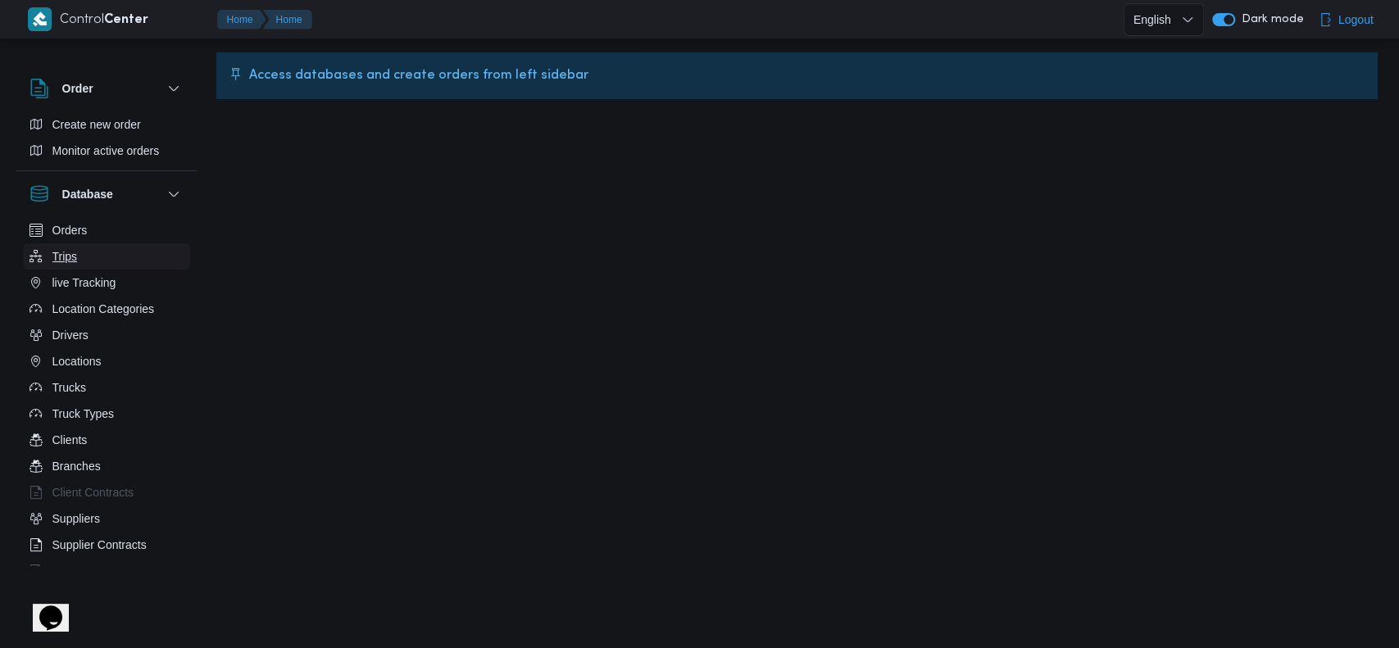
click at [64, 268] on button "Trips" at bounding box center [106, 256] width 167 height 26
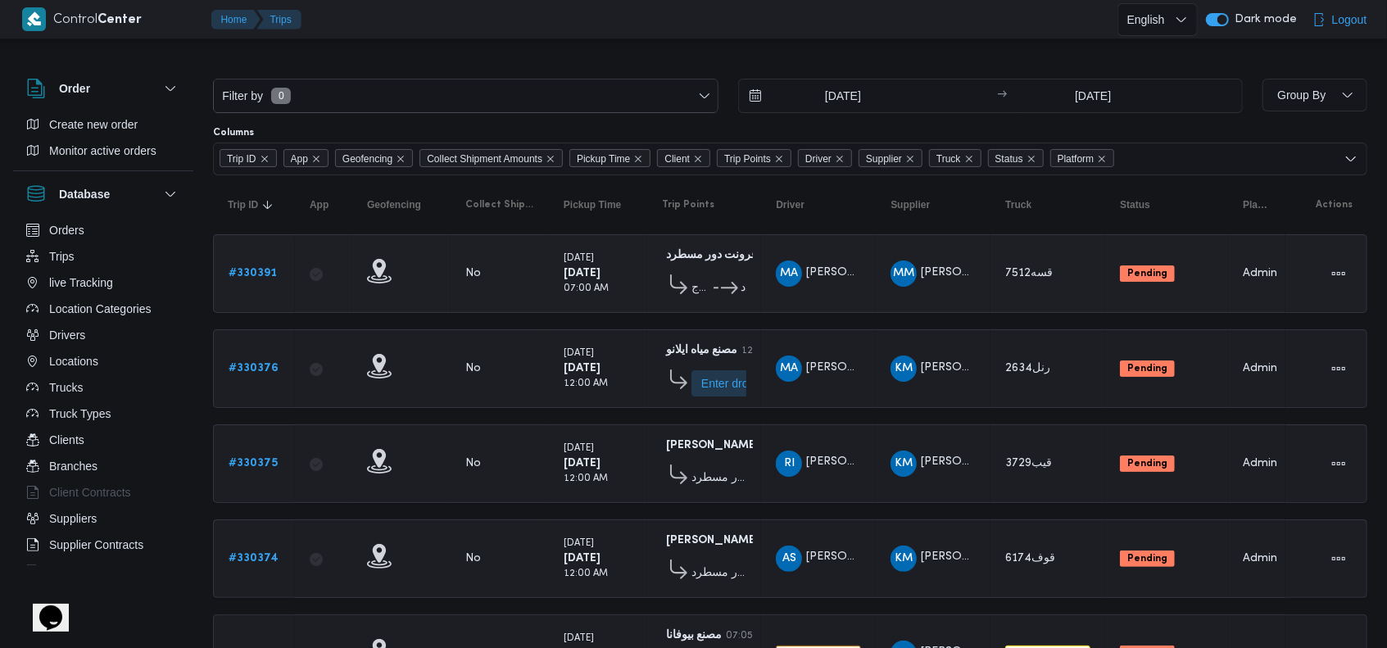
click at [246, 264] on link "# 330391" at bounding box center [253, 274] width 48 height 20
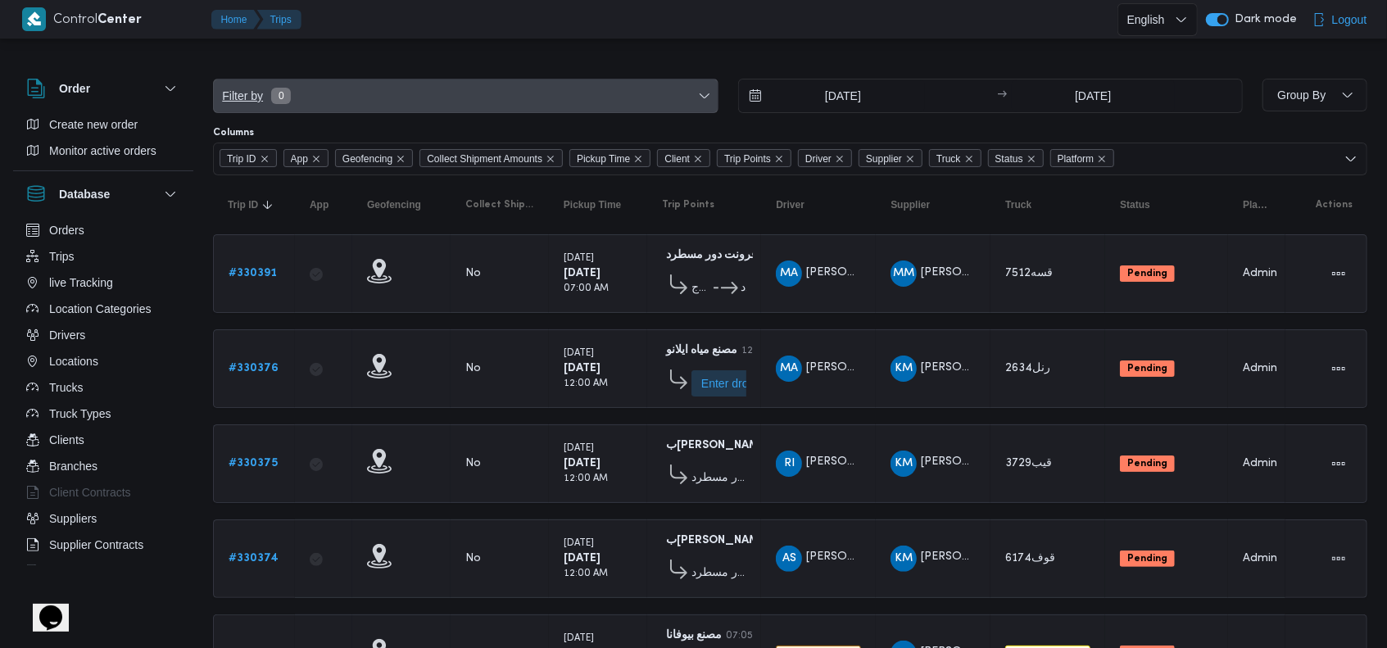
click at [315, 84] on span "Filter by 0" at bounding box center [466, 95] width 504 height 33
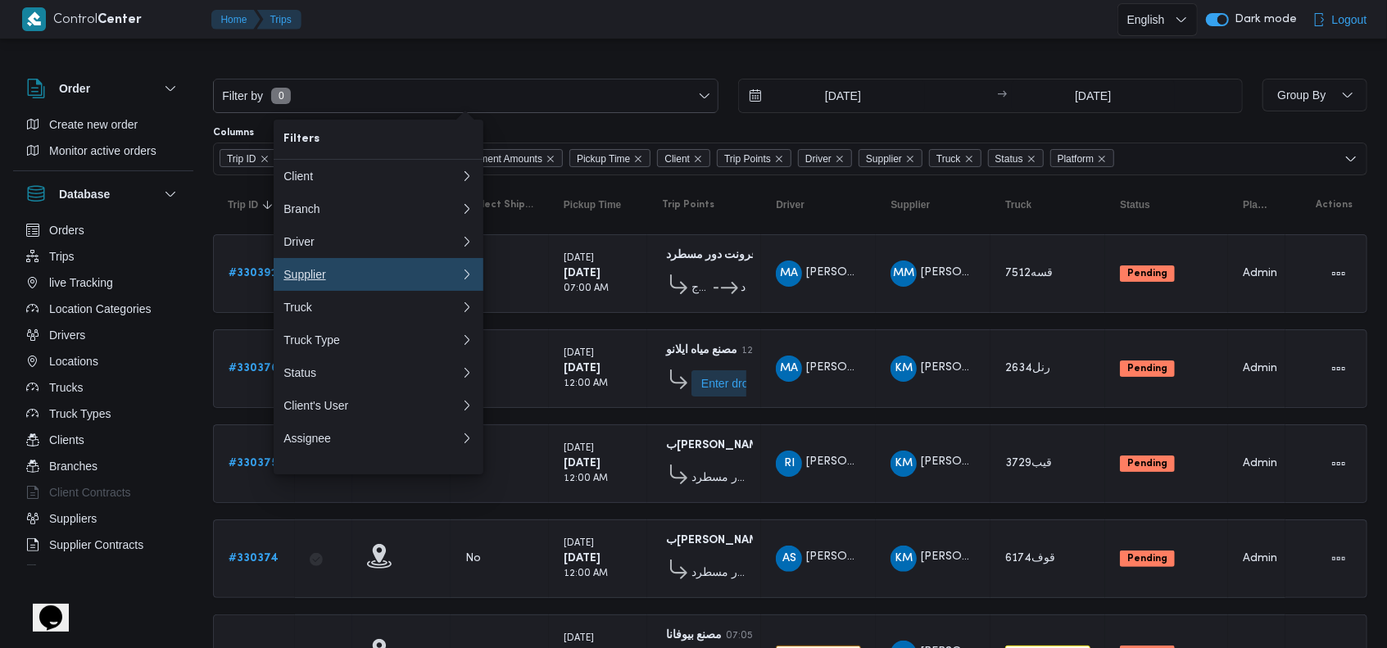
click at [368, 272] on button "Supplier" at bounding box center [379, 274] width 210 height 33
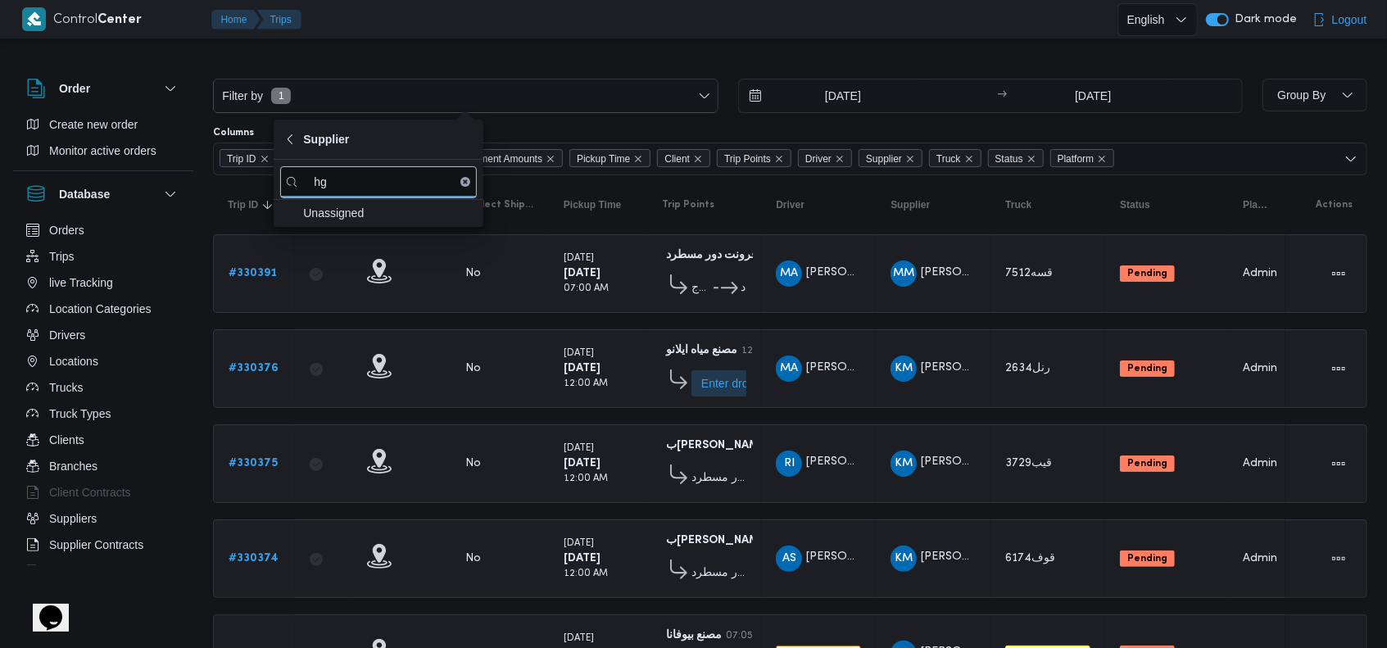
type input "h"
type input "الشريف"
click at [374, 252] on span "محمد صلاح عبداللطيف الشريف" at bounding box center [378, 240] width 197 height 26
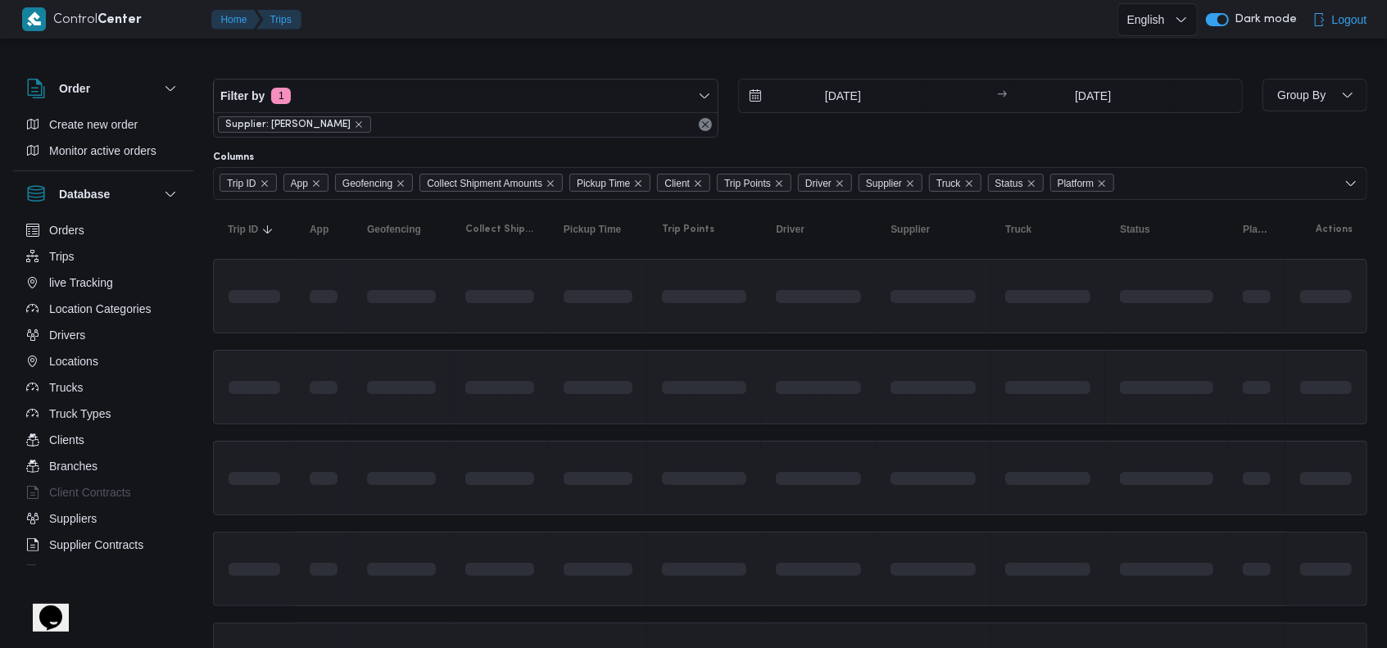
click at [518, 357] on td at bounding box center [500, 387] width 98 height 75
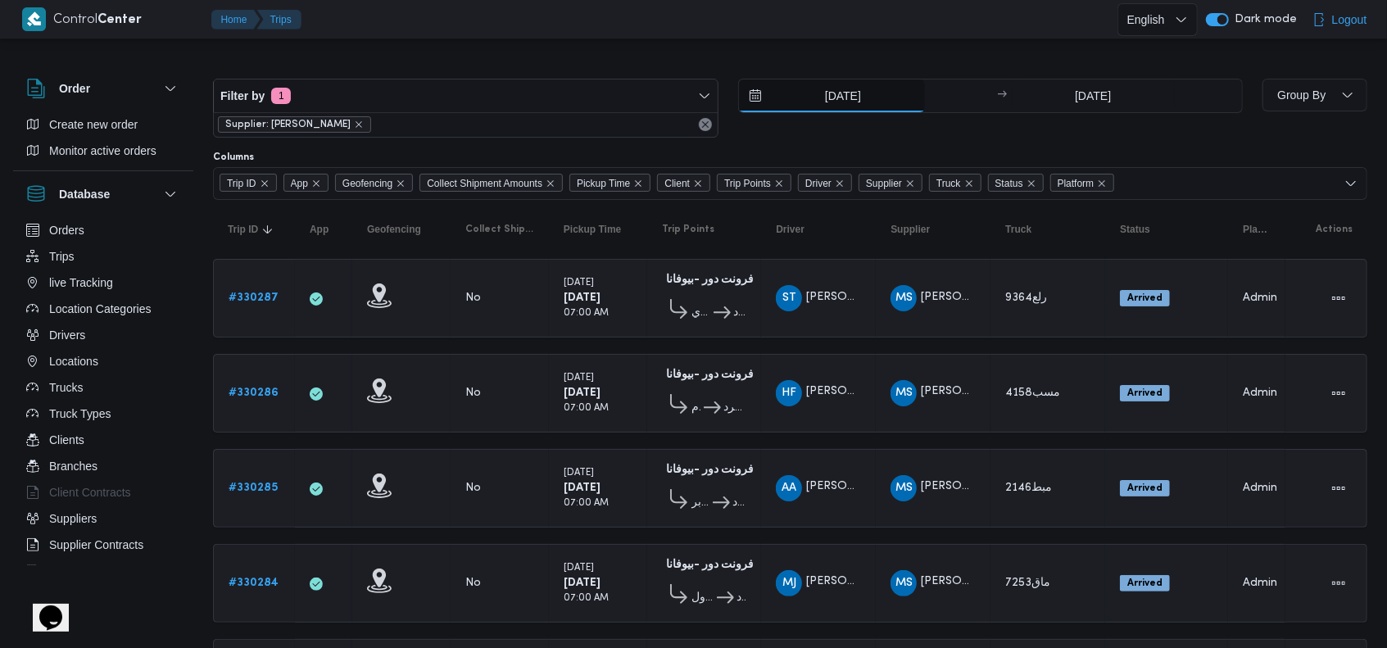
click at [826, 108] on input "3/8/2025" at bounding box center [832, 95] width 186 height 33
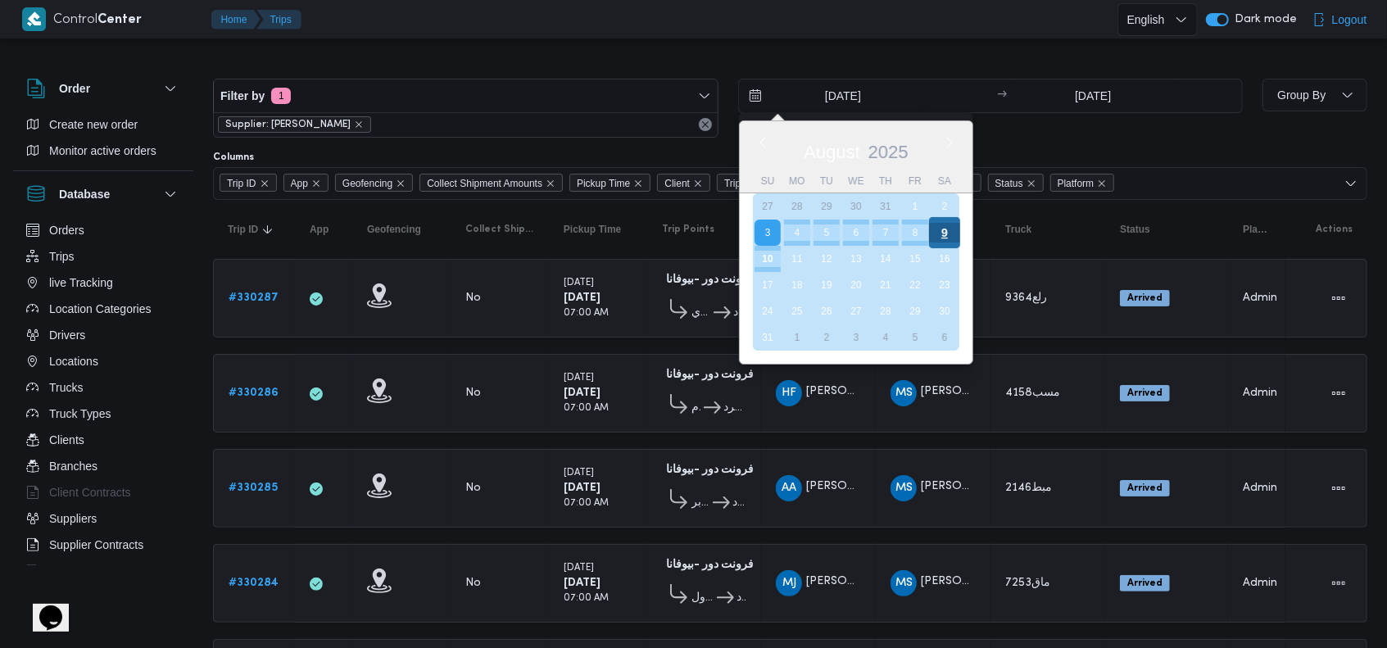
click at [937, 226] on div "9" at bounding box center [943, 232] width 31 height 31
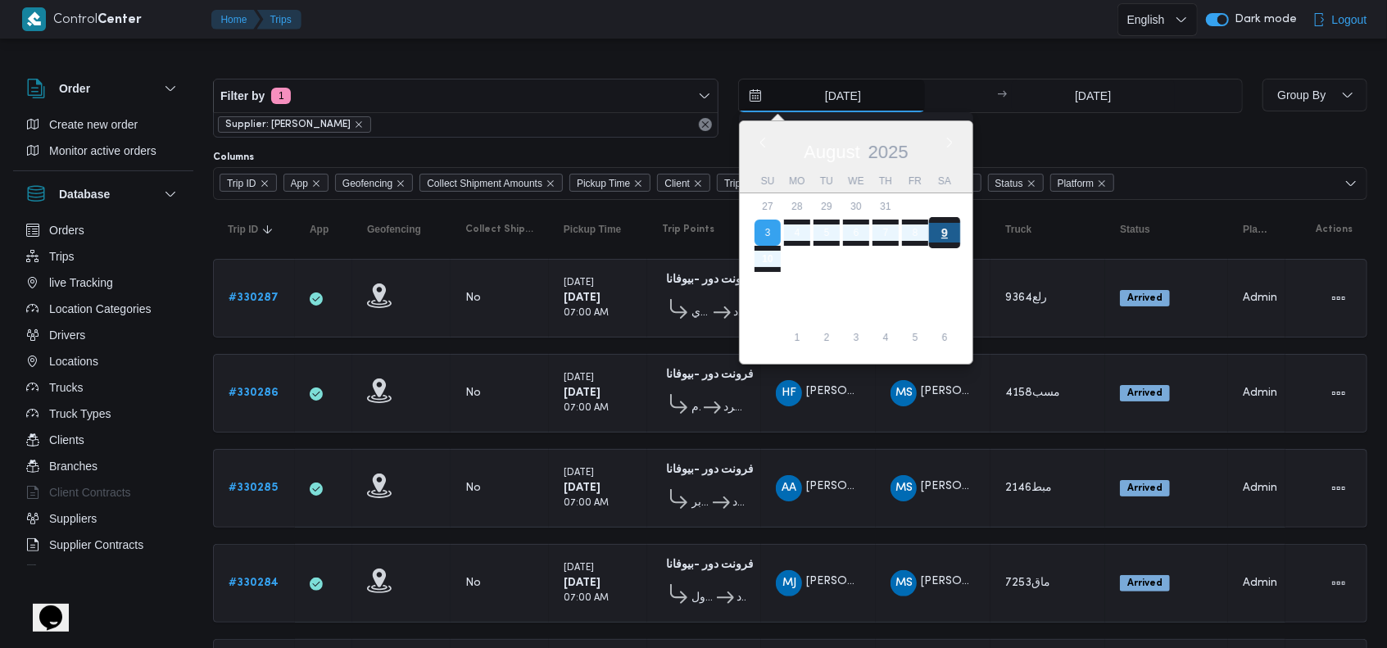
type input "9/8/2025"
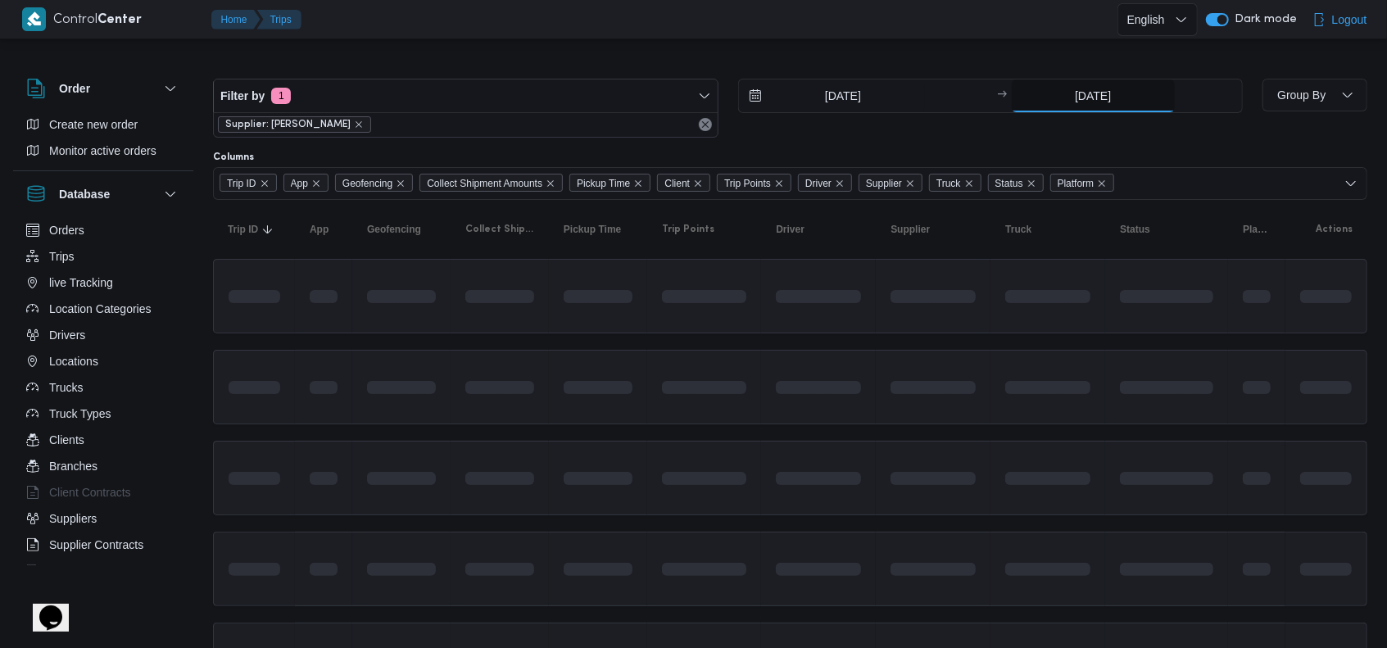
click at [1097, 90] on input "[DATE]" at bounding box center [1093, 95] width 163 height 33
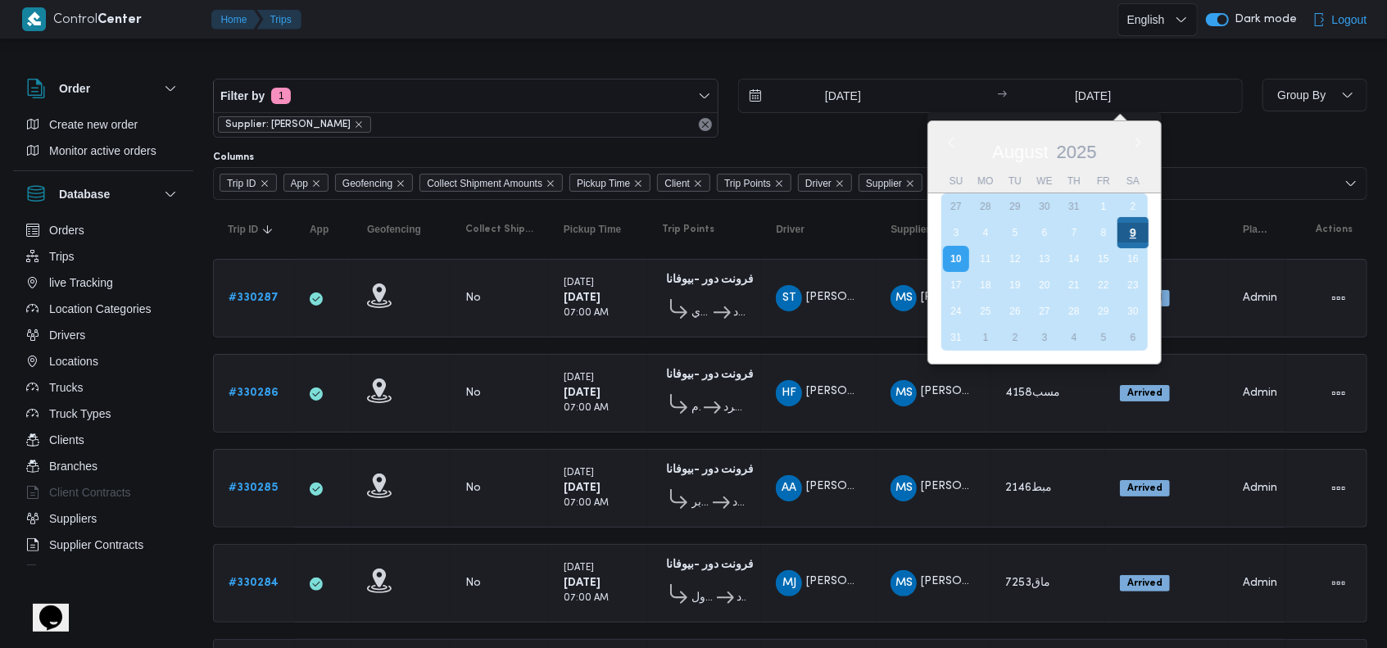
click at [1140, 238] on div "9" at bounding box center [1133, 232] width 31 height 31
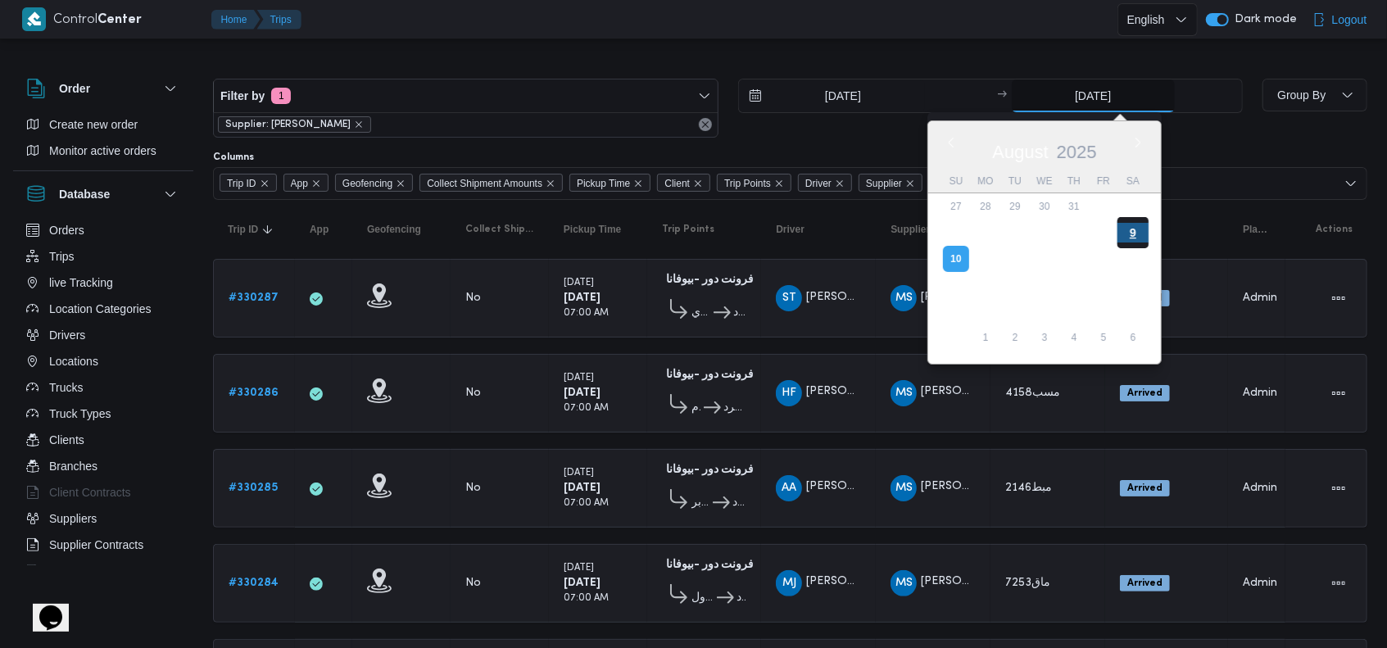
type input "9/8/2025"
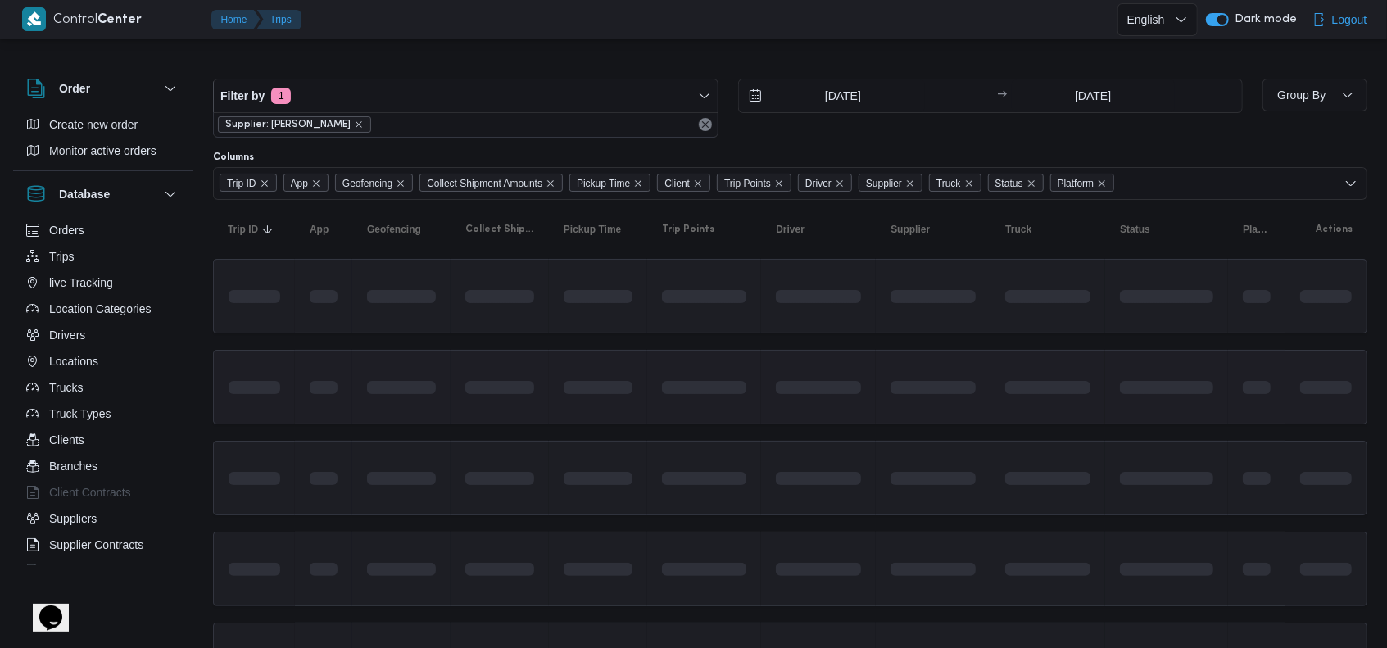
click at [1034, 394] on div at bounding box center [1048, 387] width 98 height 26
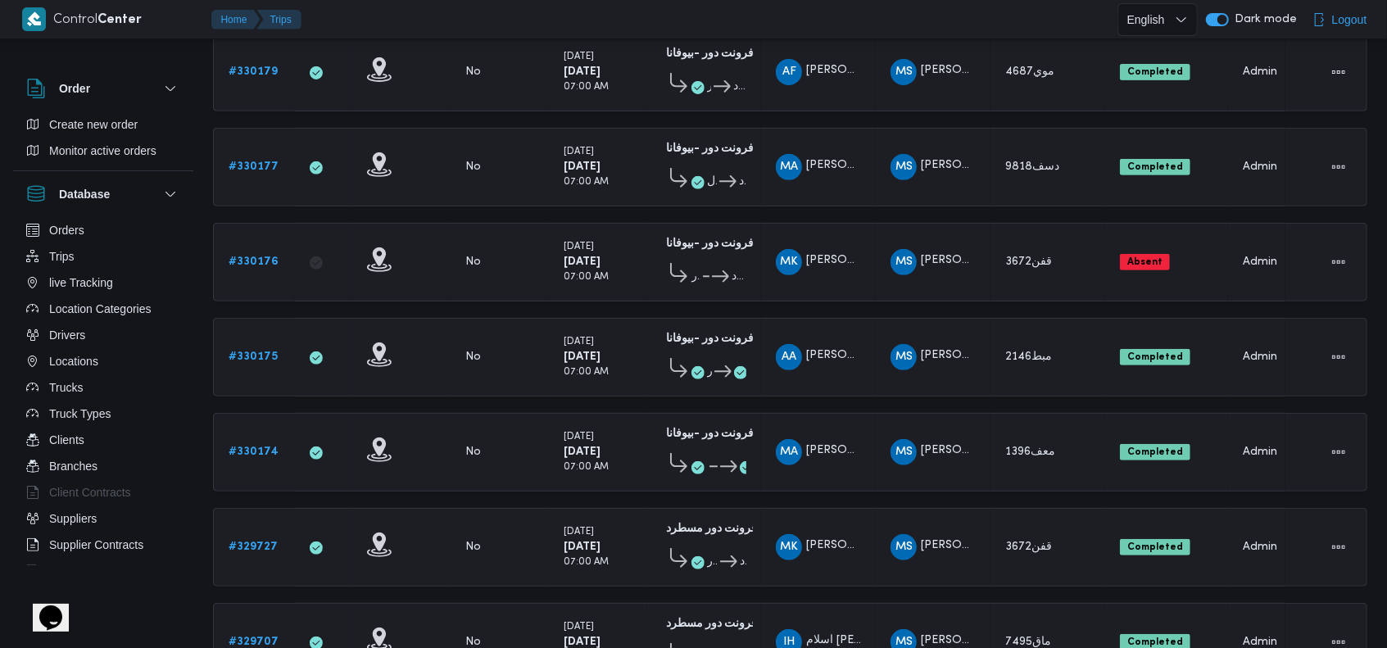
scroll to position [578, 0]
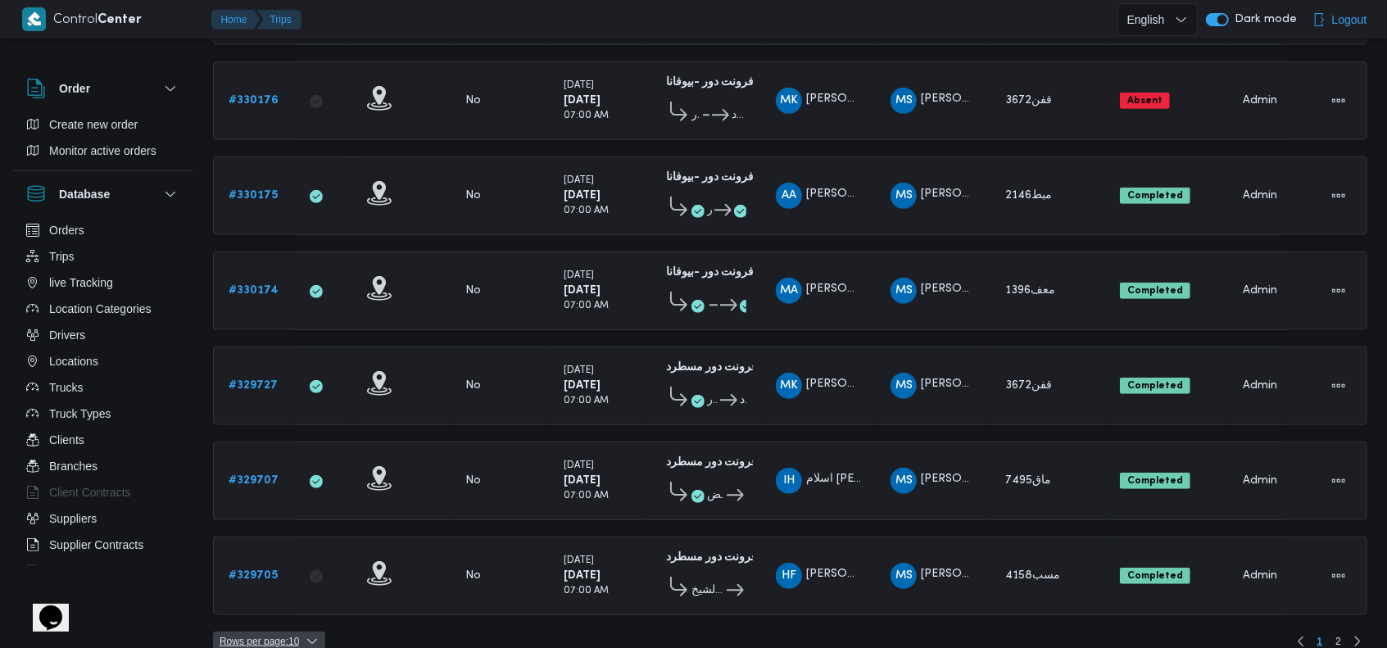
click at [314, 635] on icon "button" at bounding box center [312, 641] width 13 height 13
click at [304, 594] on button "20 rows" at bounding box center [280, 579] width 92 height 33
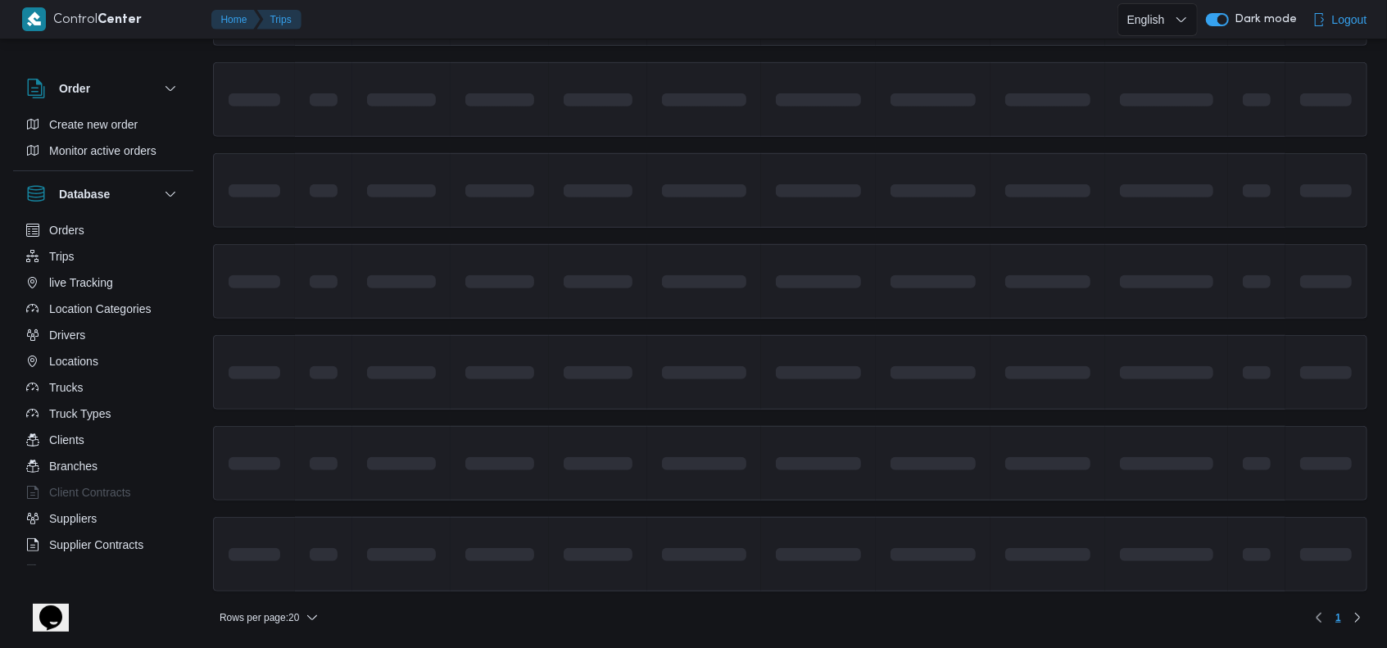
scroll to position [553, 0]
click at [756, 488] on td at bounding box center [704, 470] width 114 height 75
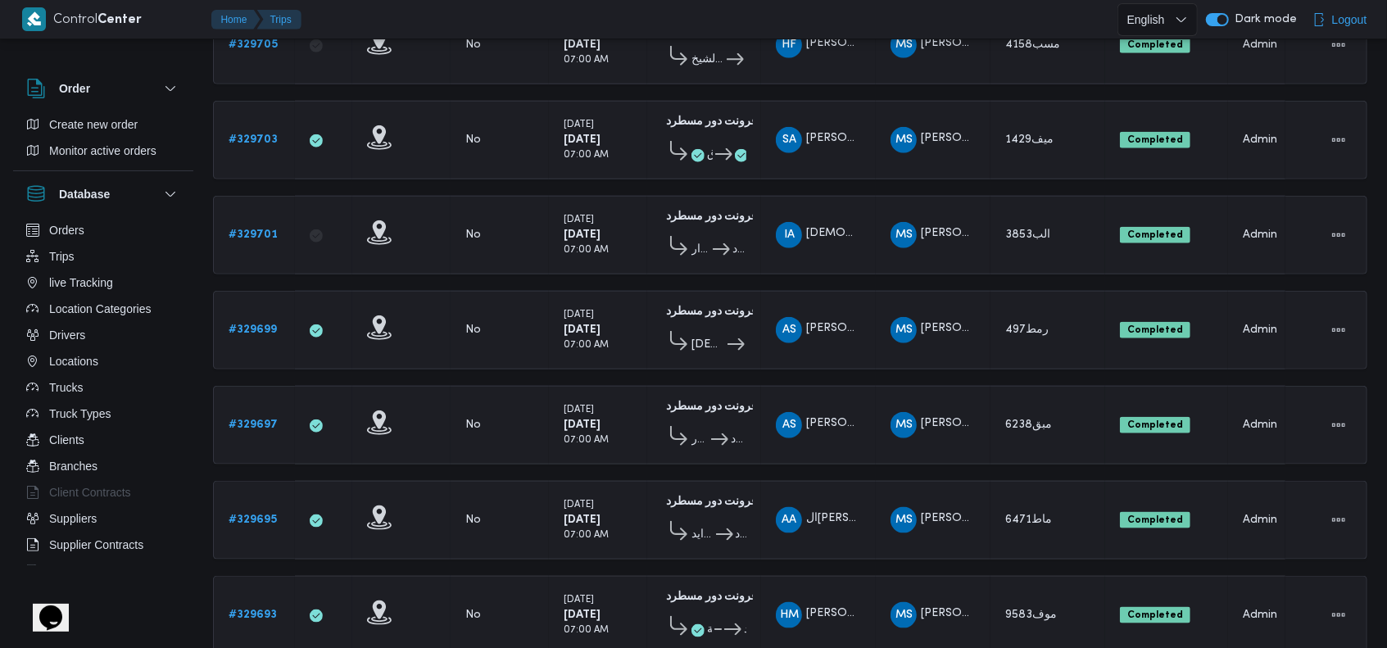
scroll to position [1135, 0]
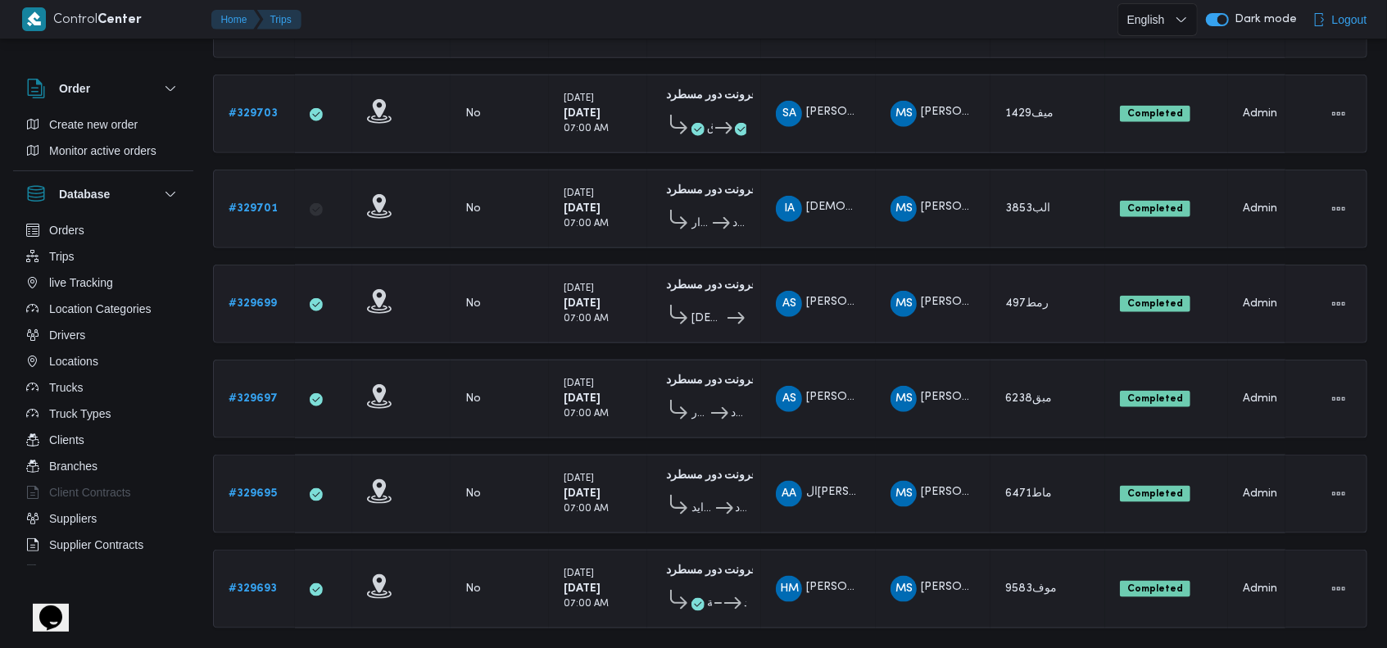
click at [267, 298] on b "# 329699" at bounding box center [253, 303] width 48 height 11
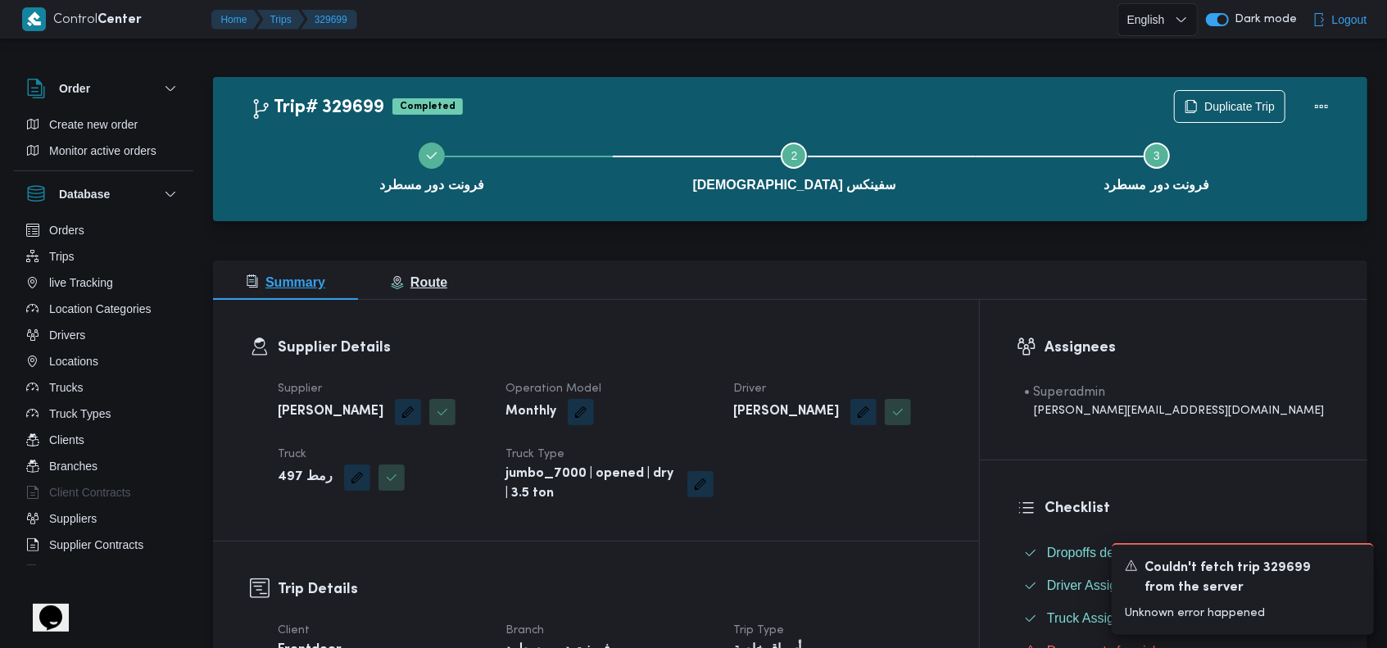
click at [448, 278] on button "Route" at bounding box center [419, 280] width 122 height 39
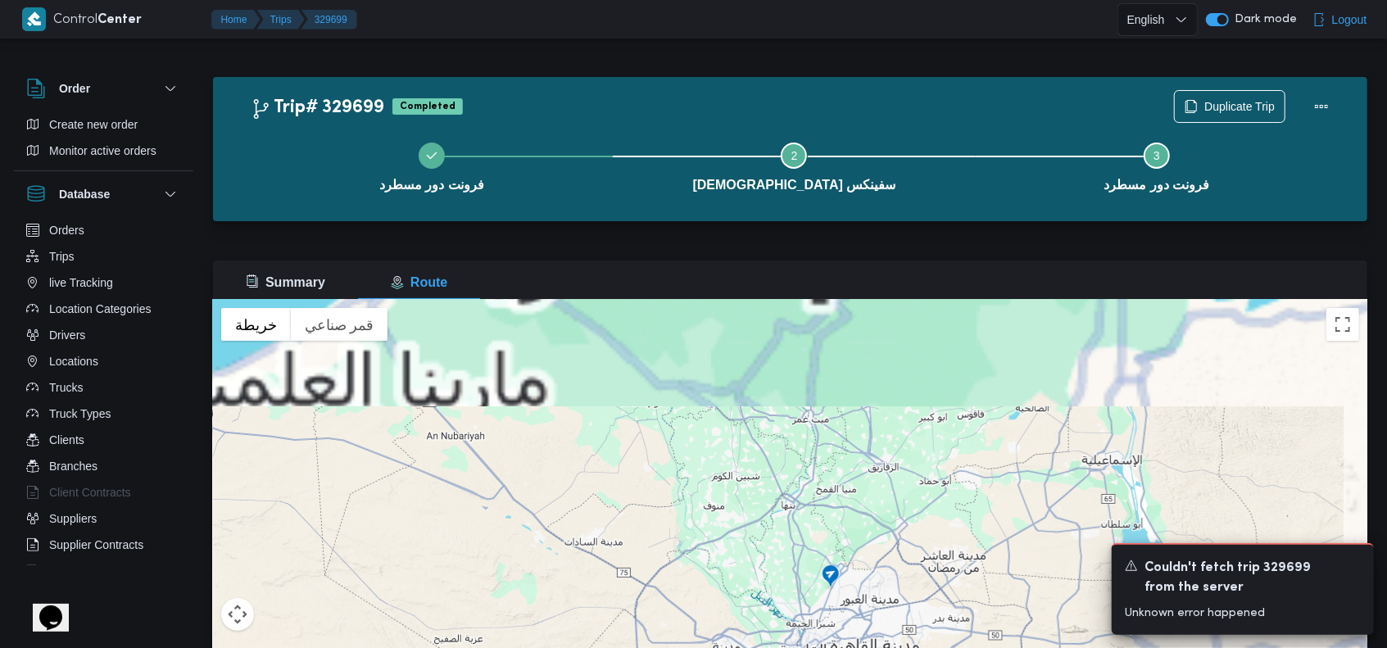
drag, startPoint x: 1023, startPoint y: 419, endPoint x: 834, endPoint y: 588, distance: 253.0
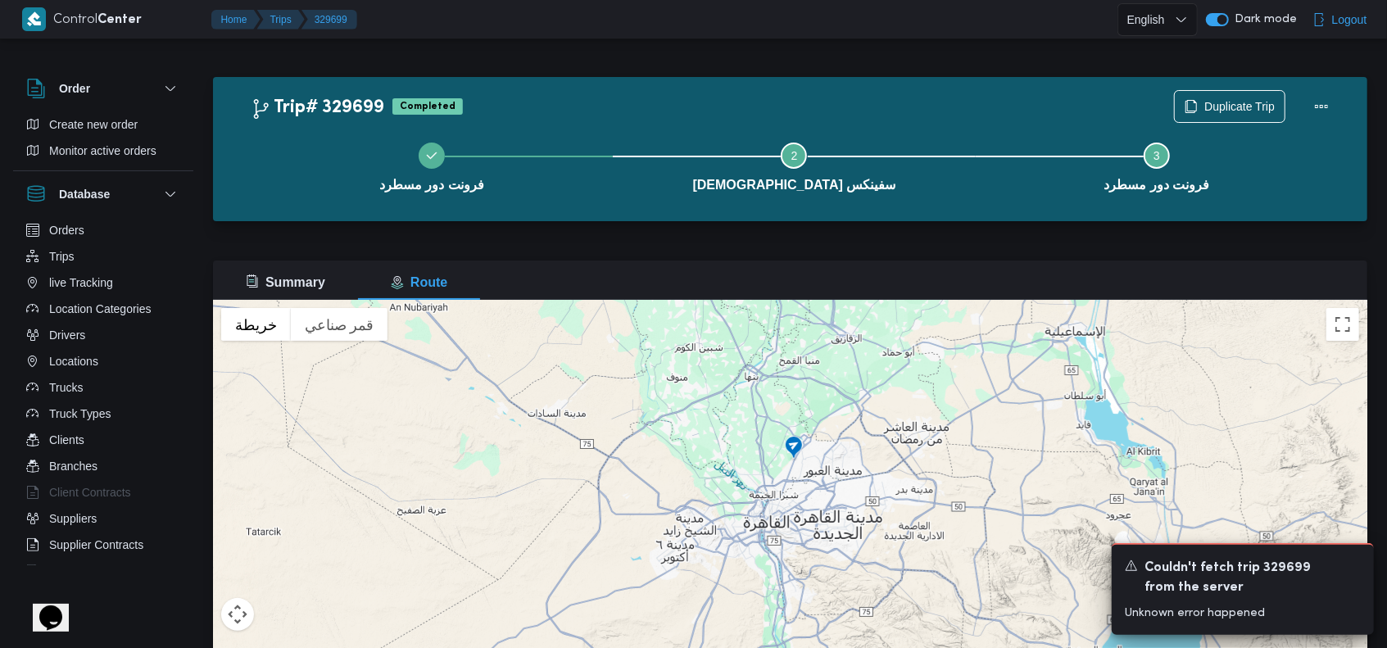
drag, startPoint x: 756, startPoint y: 506, endPoint x: 721, endPoint y: 334, distance: 175.5
click at [721, 334] on div "للتنقّل، يُرجى الضغط على مفاتيح الأسهم." at bounding box center [790, 505] width 1155 height 410
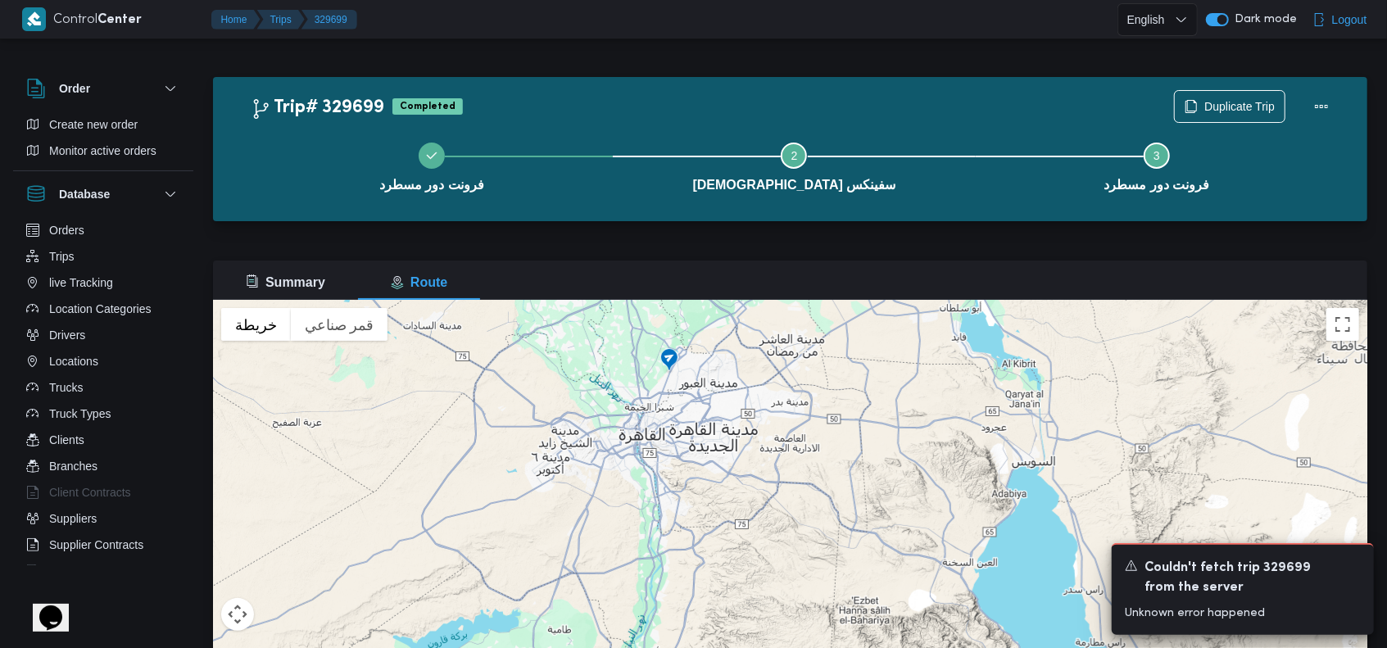
drag, startPoint x: 800, startPoint y: 421, endPoint x: 683, endPoint y: 365, distance: 129.0
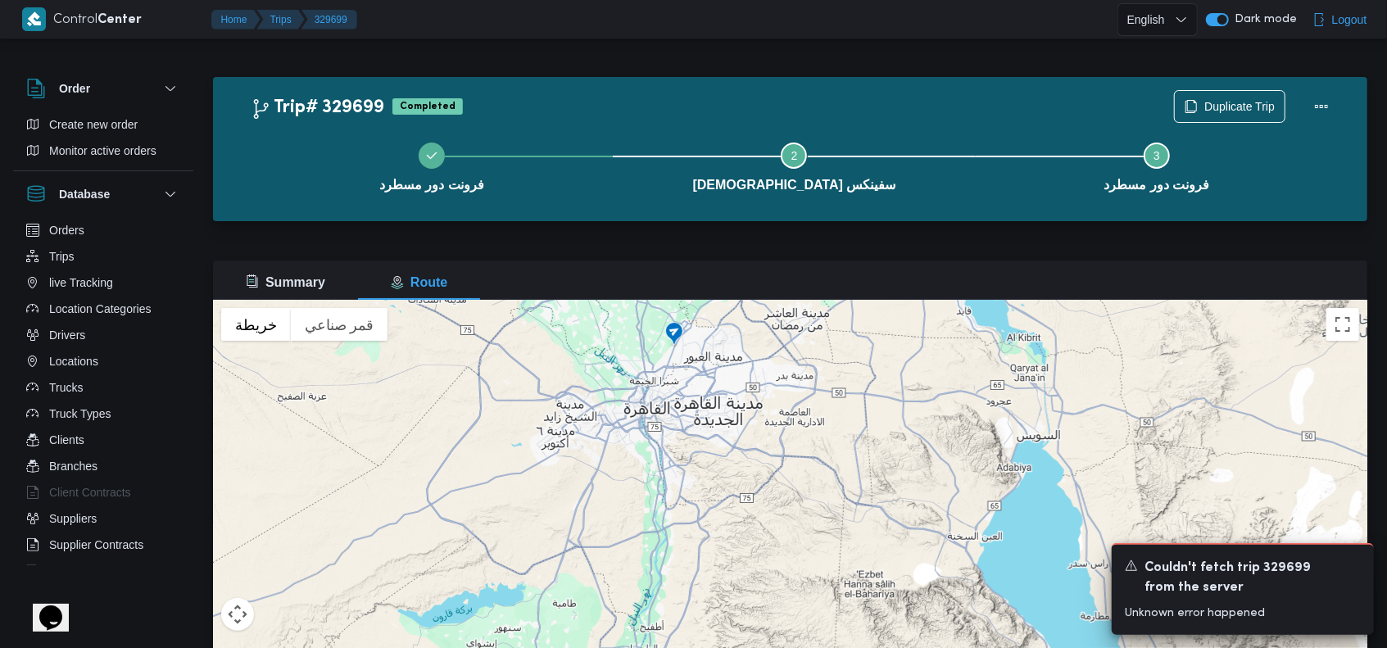
click at [683, 365] on div "للتنقّل، يُرجى الضغط على مفاتيح الأسهم." at bounding box center [790, 505] width 1155 height 410
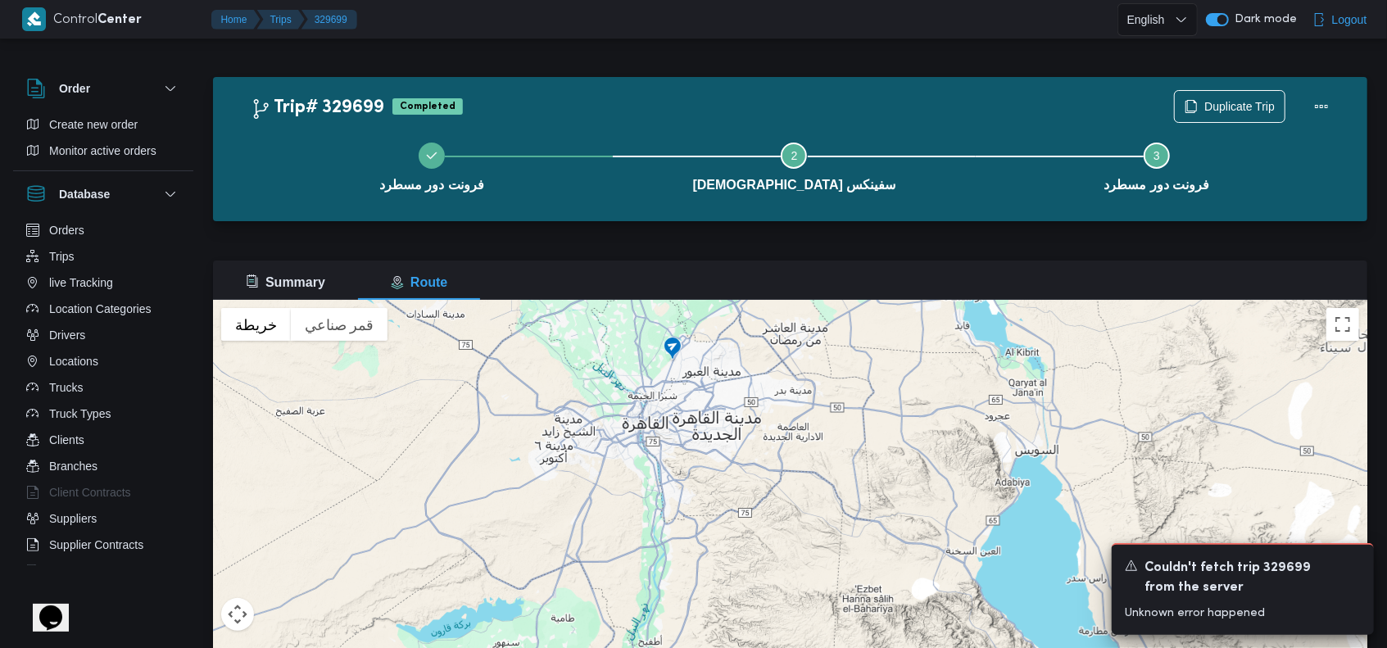
drag, startPoint x: 682, startPoint y: 365, endPoint x: 672, endPoint y: 413, distance: 48.5
click at [672, 413] on div "للتنقّل، يُرجى الضغط على مفاتيح الأسهم." at bounding box center [790, 505] width 1155 height 410
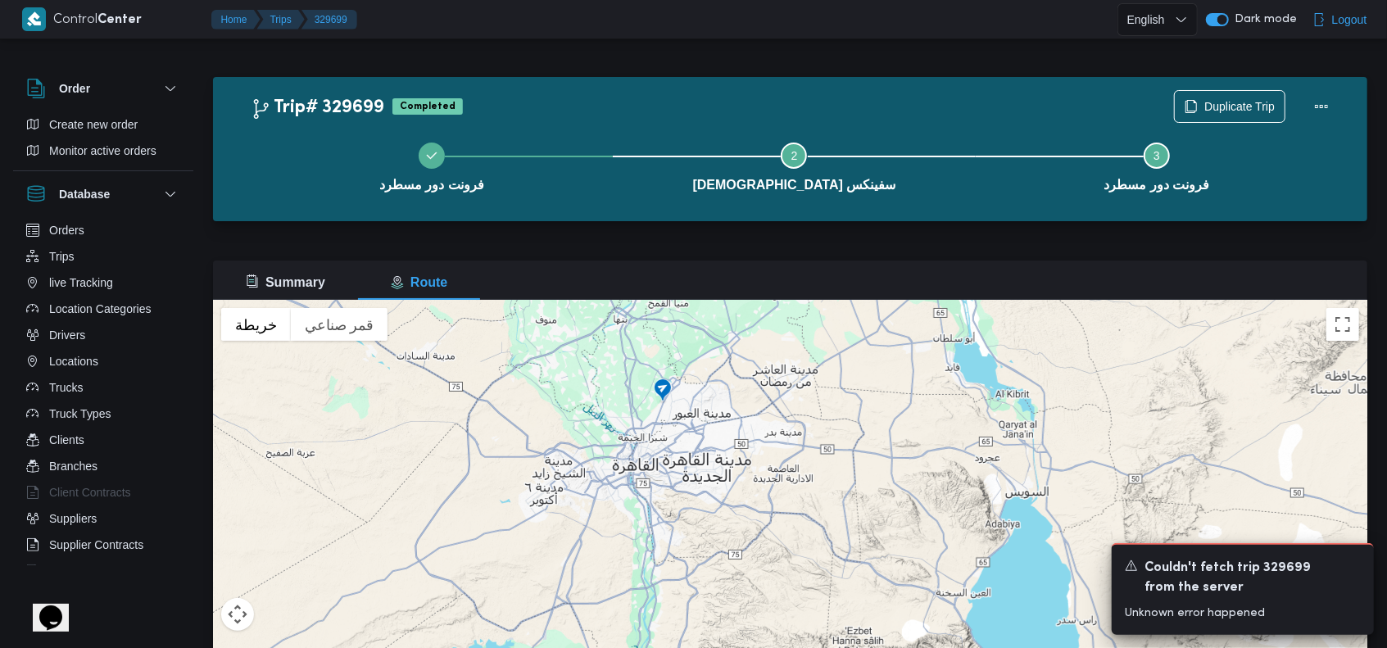
click at [672, 413] on div "للتنقّل، يُرجى الضغط على مفاتيح الأسهم." at bounding box center [790, 505] width 1155 height 410
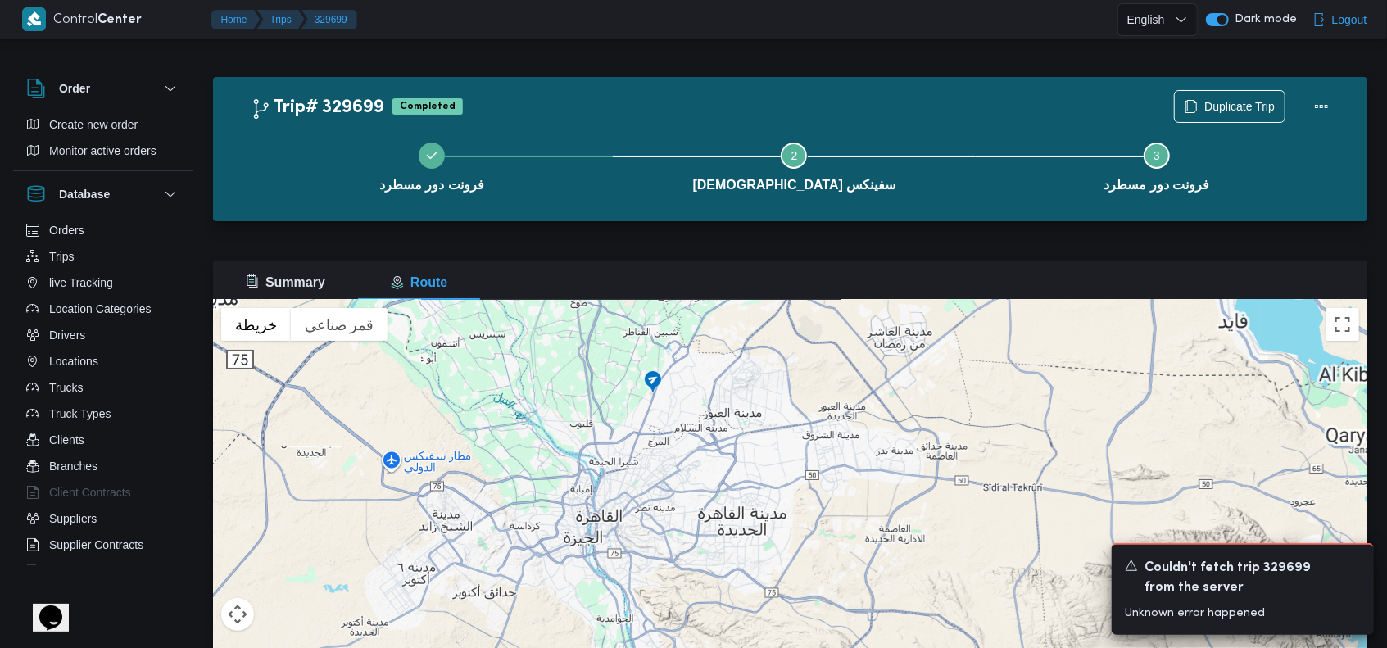
click at [672, 413] on div "للتنقّل، يُرجى الضغط على مفاتيح الأسهم." at bounding box center [790, 505] width 1155 height 410
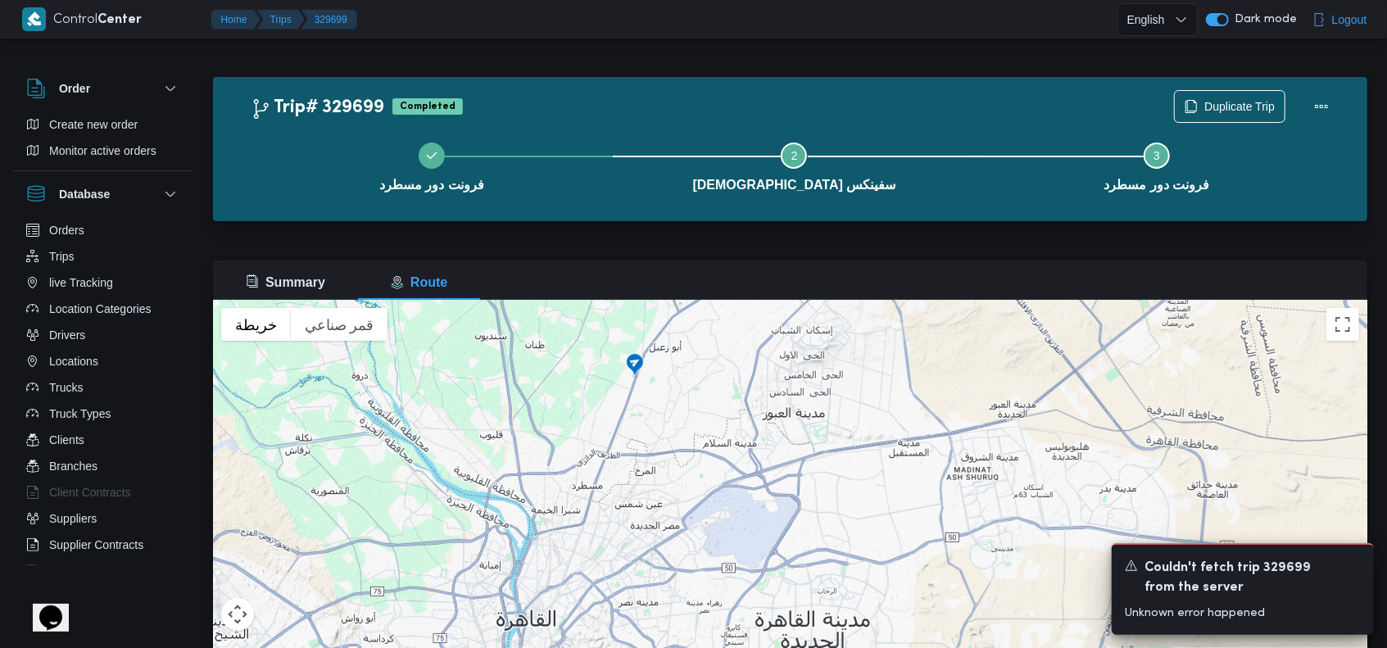
click at [585, 361] on div "للتنقّل، يُرجى الضغط على مفاتيح الأسهم." at bounding box center [790, 505] width 1155 height 410
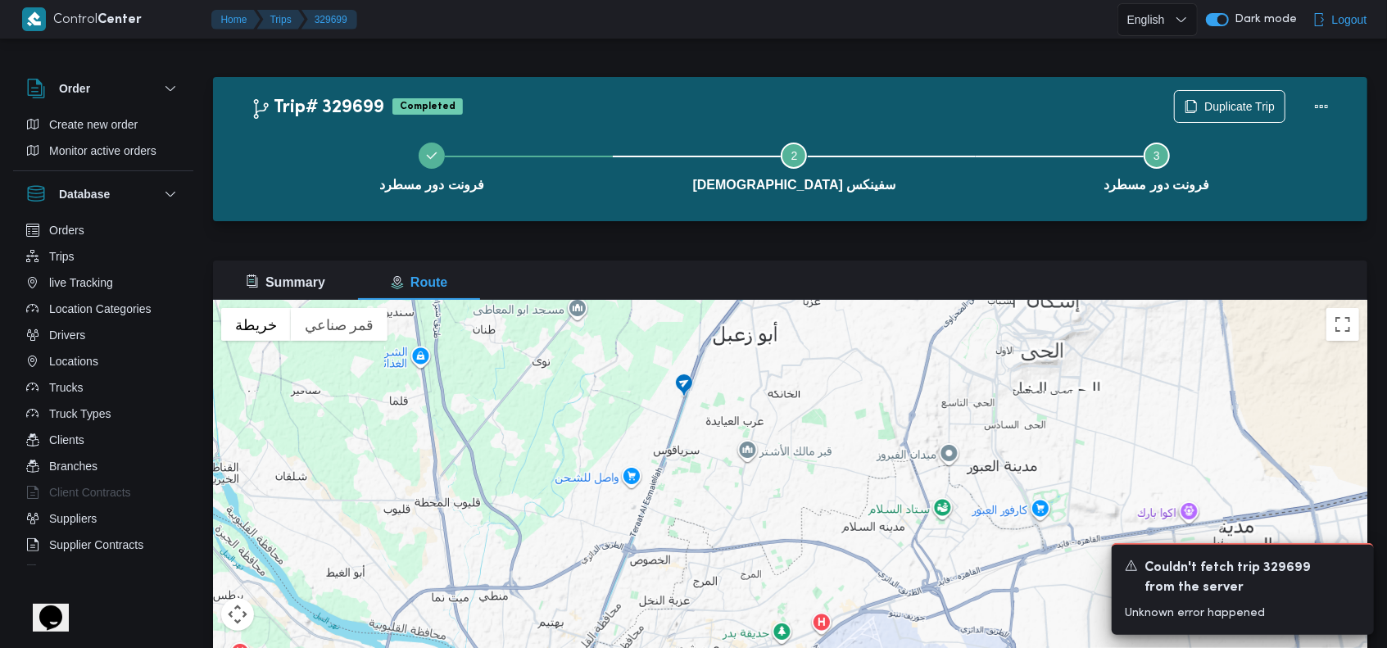
click at [585, 361] on div "للتنقّل، يُرجى الضغط على مفاتيح الأسهم." at bounding box center [790, 505] width 1155 height 410
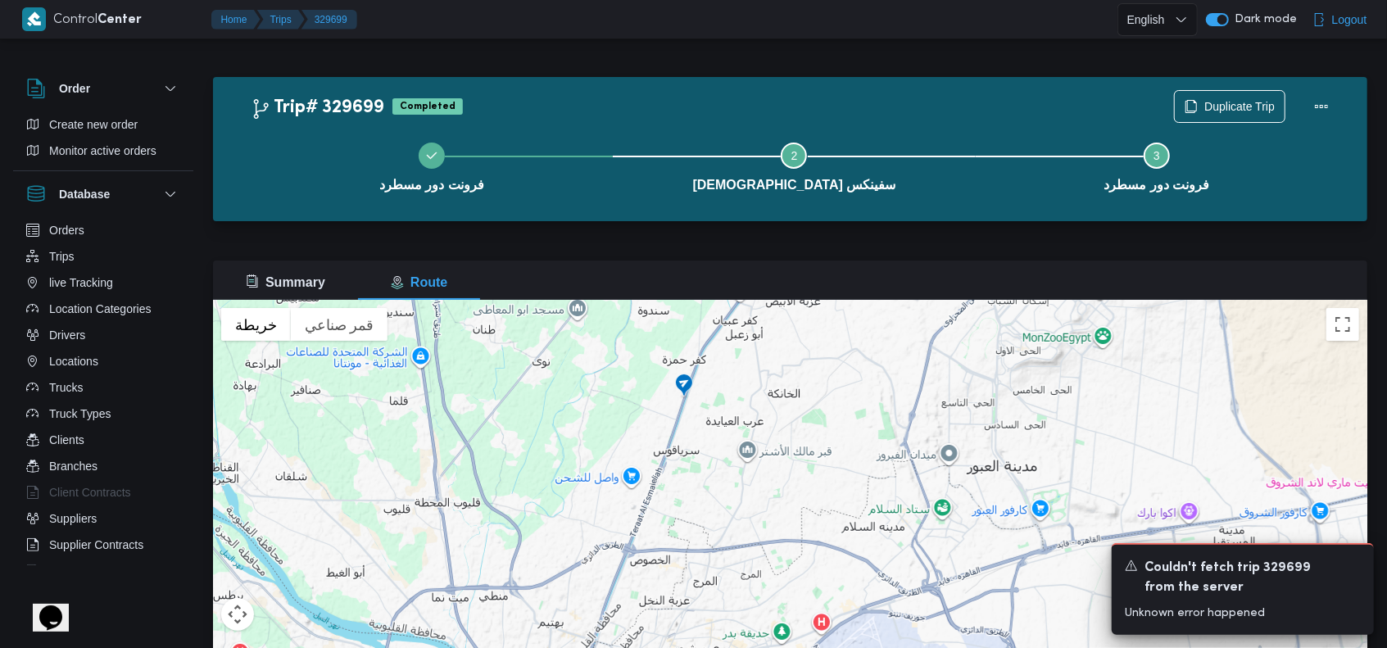
click at [585, 361] on div "للتنقّل، يُرجى الضغط على مفاتيح الأسهم." at bounding box center [790, 505] width 1155 height 410
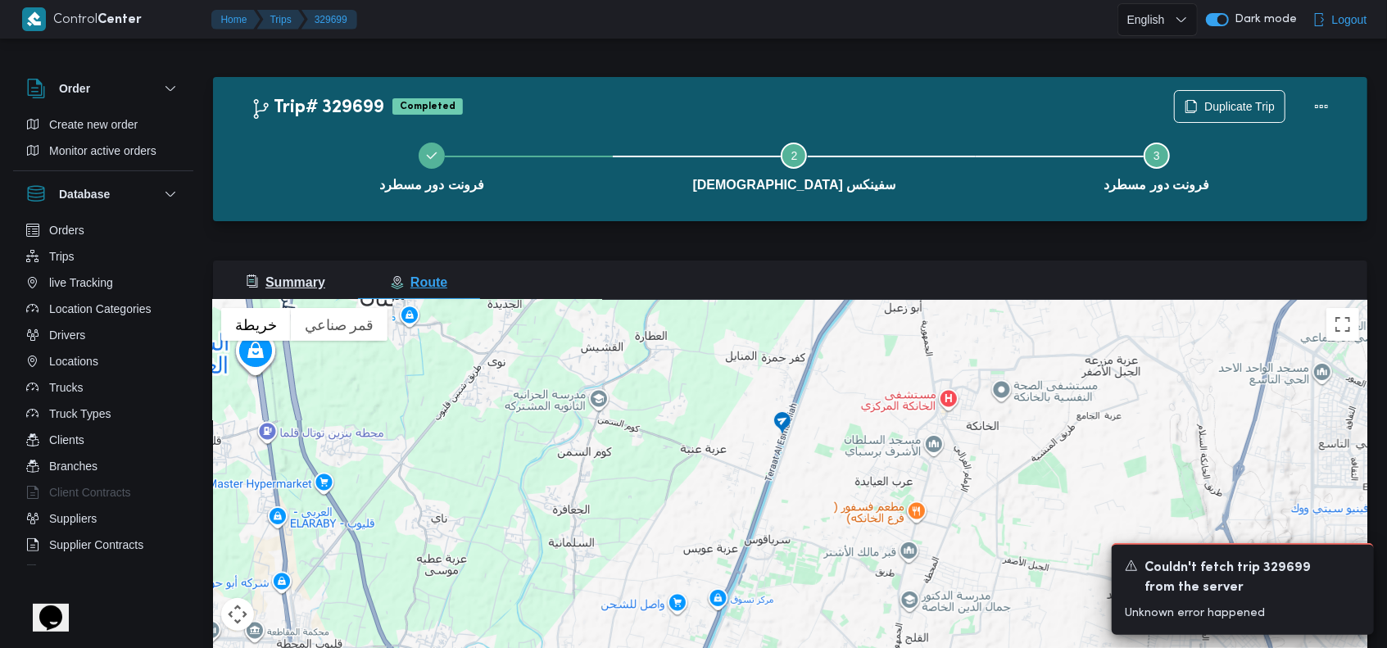
click at [274, 279] on span "Summary" at bounding box center [285, 282] width 79 height 14
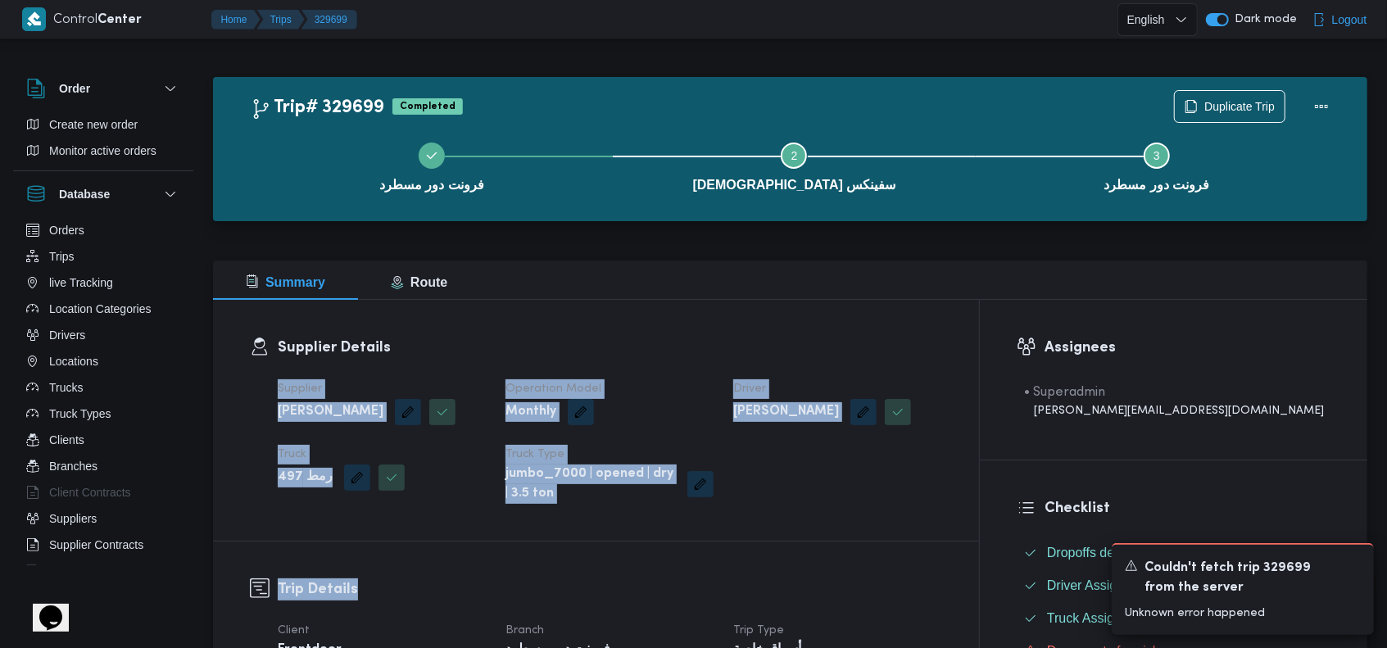
drag, startPoint x: 550, startPoint y: 561, endPoint x: 556, endPoint y: 356, distance: 204.9
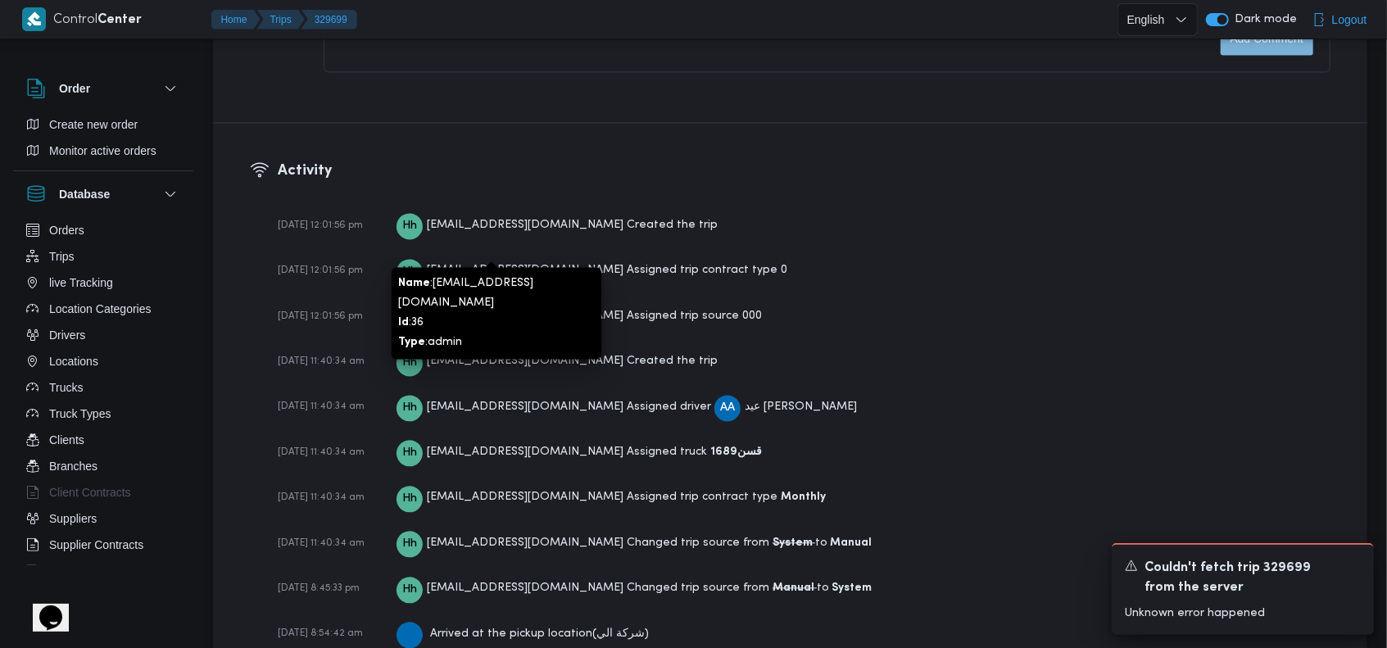
scroll to position [2471, 0]
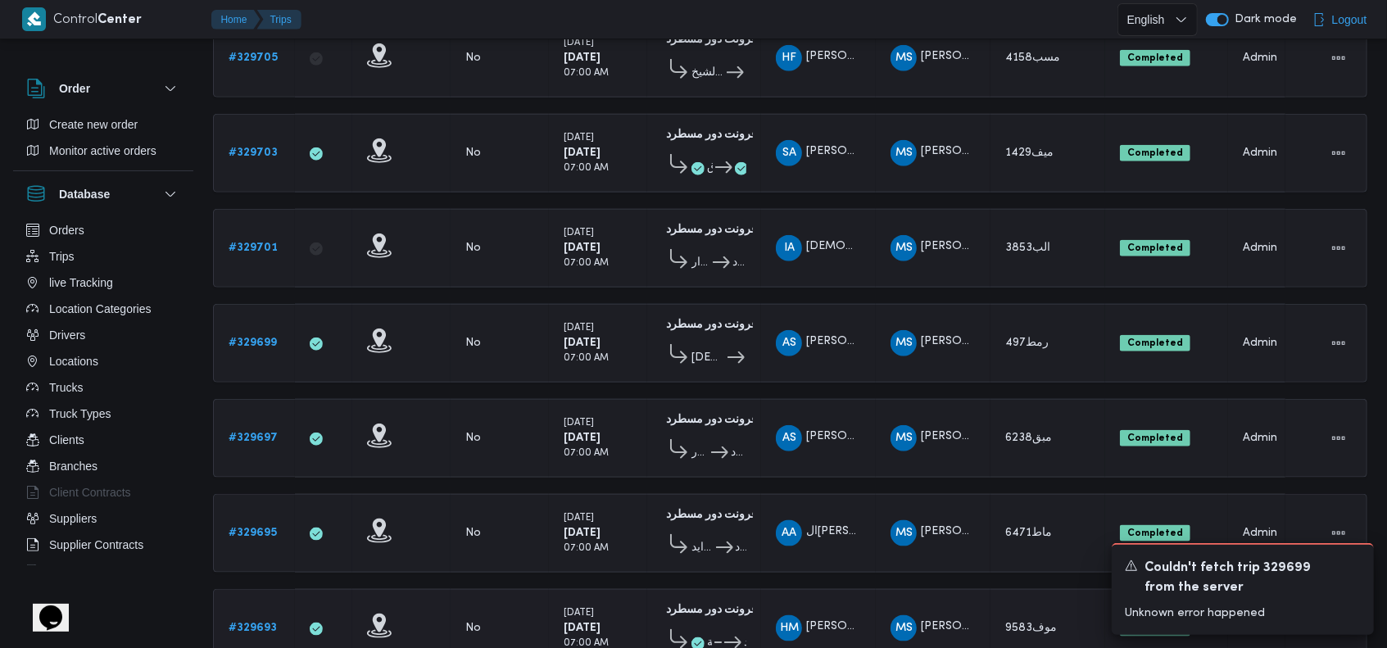
scroll to position [1135, 0]
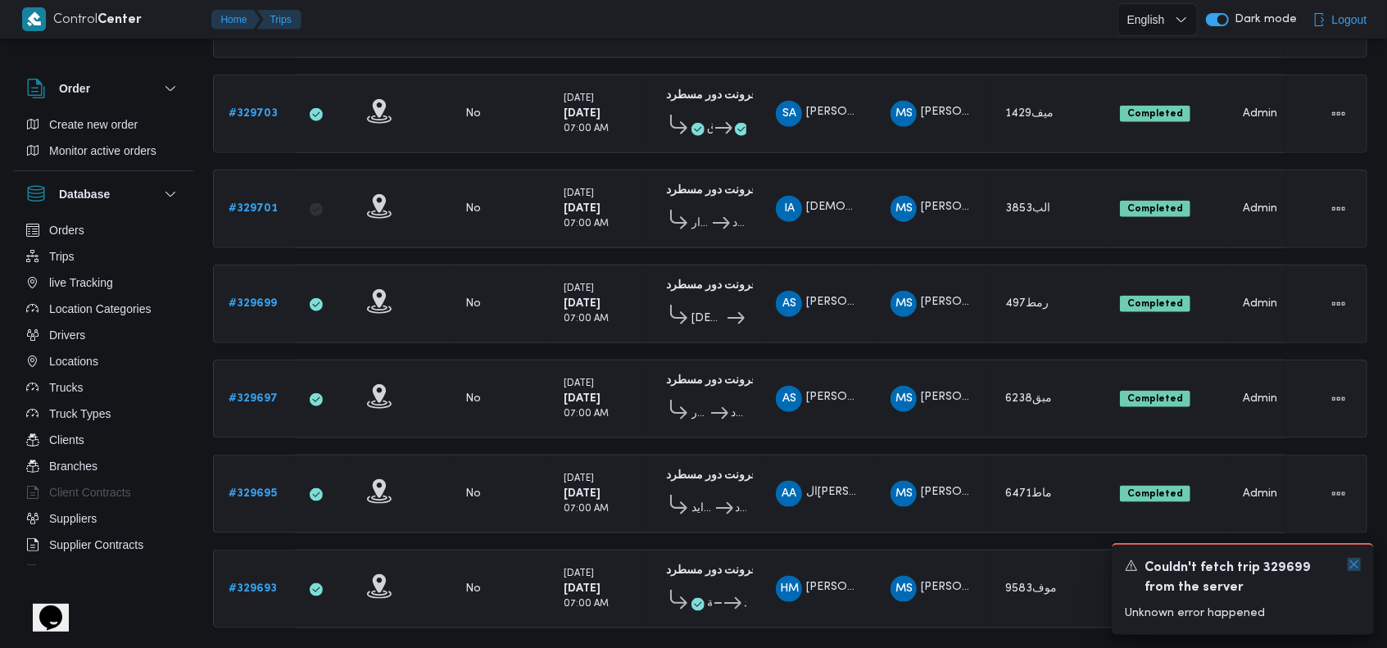
click at [1356, 561] on icon "Dismiss toast" at bounding box center [1354, 564] width 13 height 13
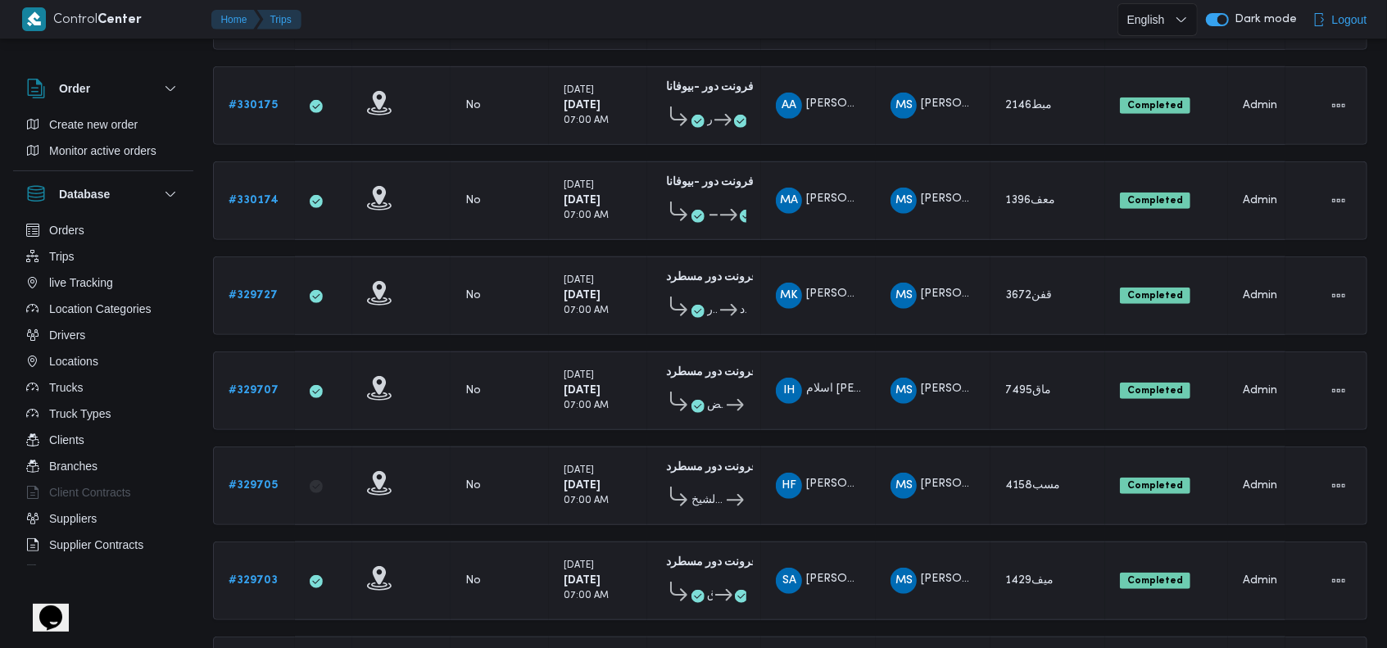
scroll to position [0, 0]
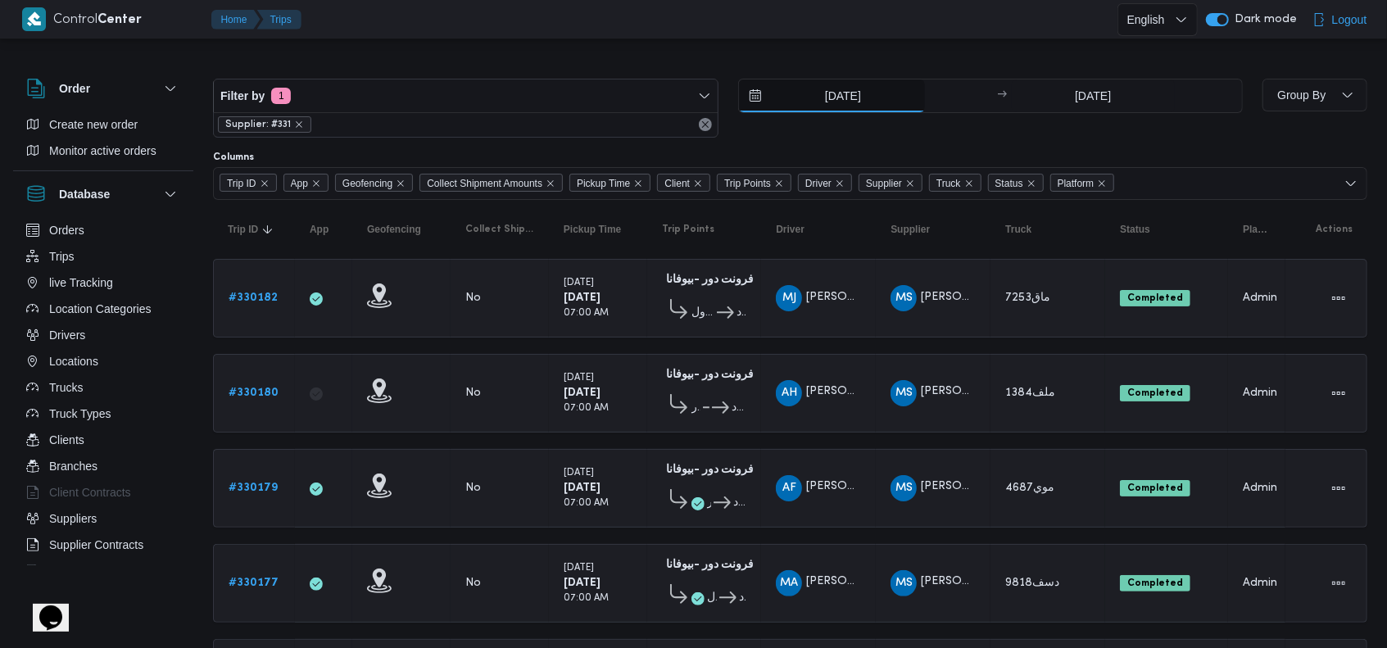
click at [829, 88] on input "9/8/2025" at bounding box center [832, 95] width 186 height 33
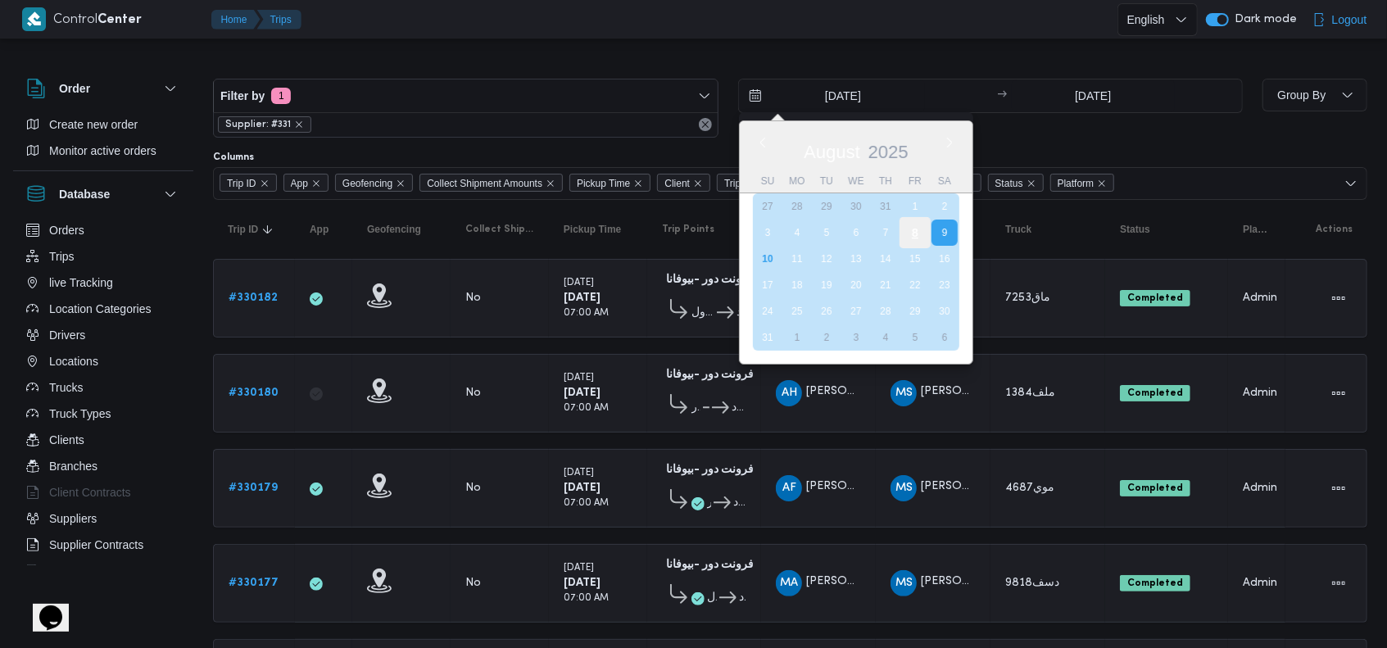
click at [905, 233] on div "8" at bounding box center [914, 232] width 31 height 31
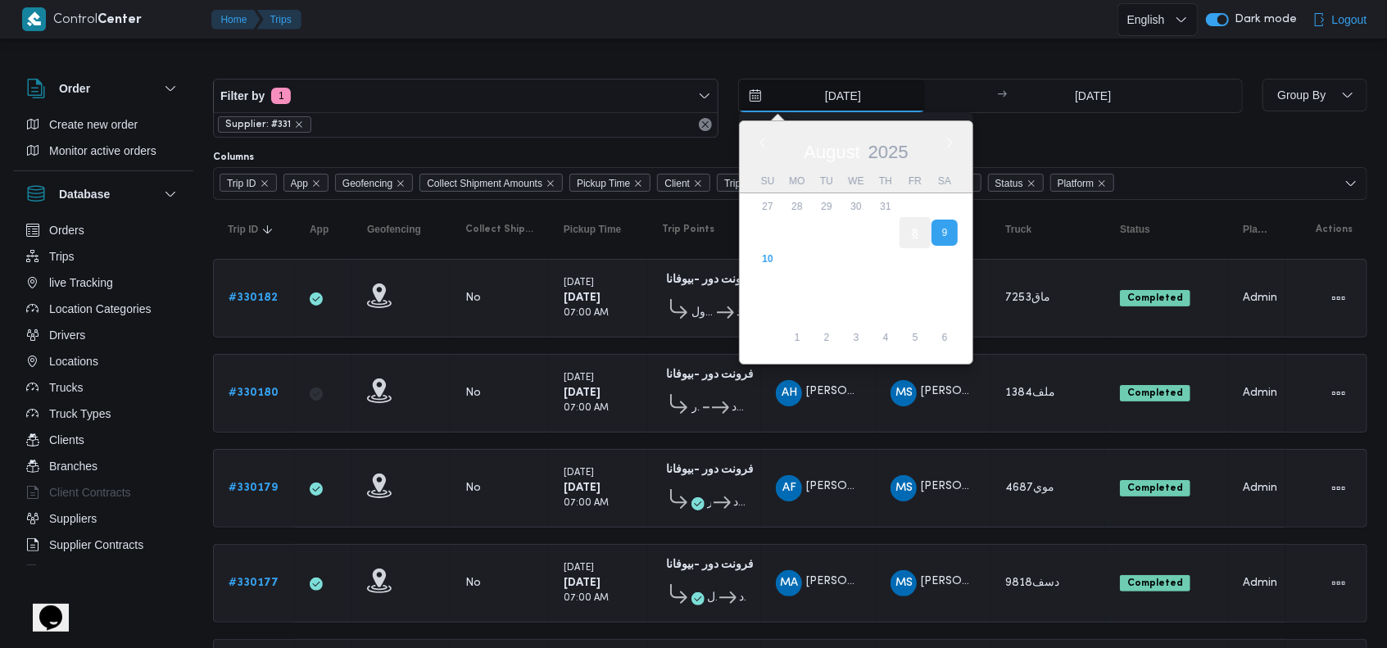
type input "8/8/2025"
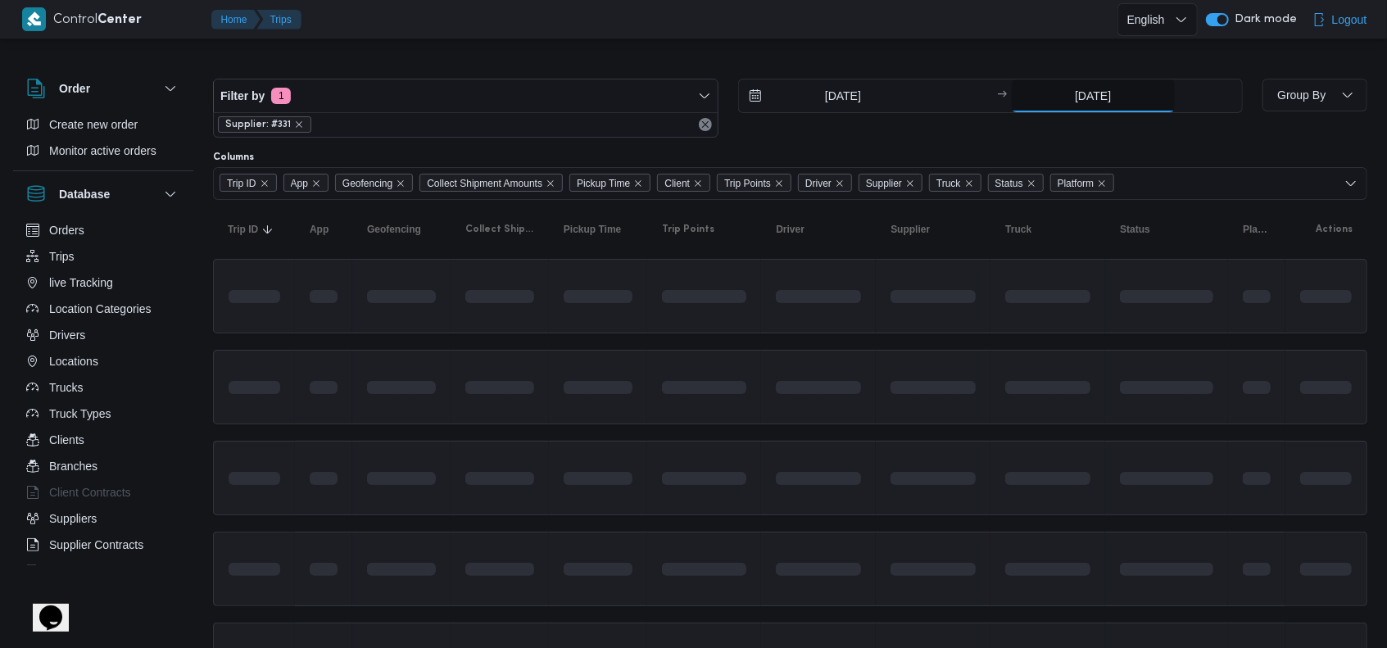
click at [1096, 97] on input "9/8/2025" at bounding box center [1093, 95] width 163 height 33
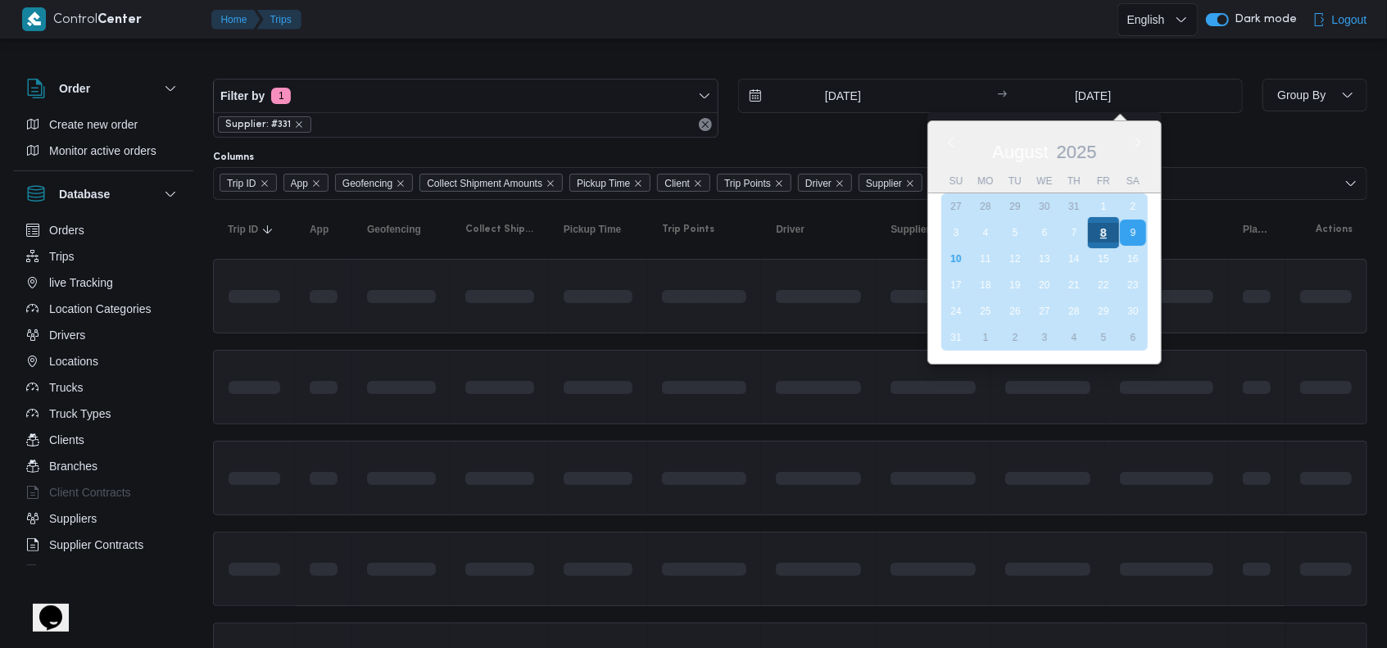
click at [1101, 235] on div "8" at bounding box center [1103, 232] width 31 height 31
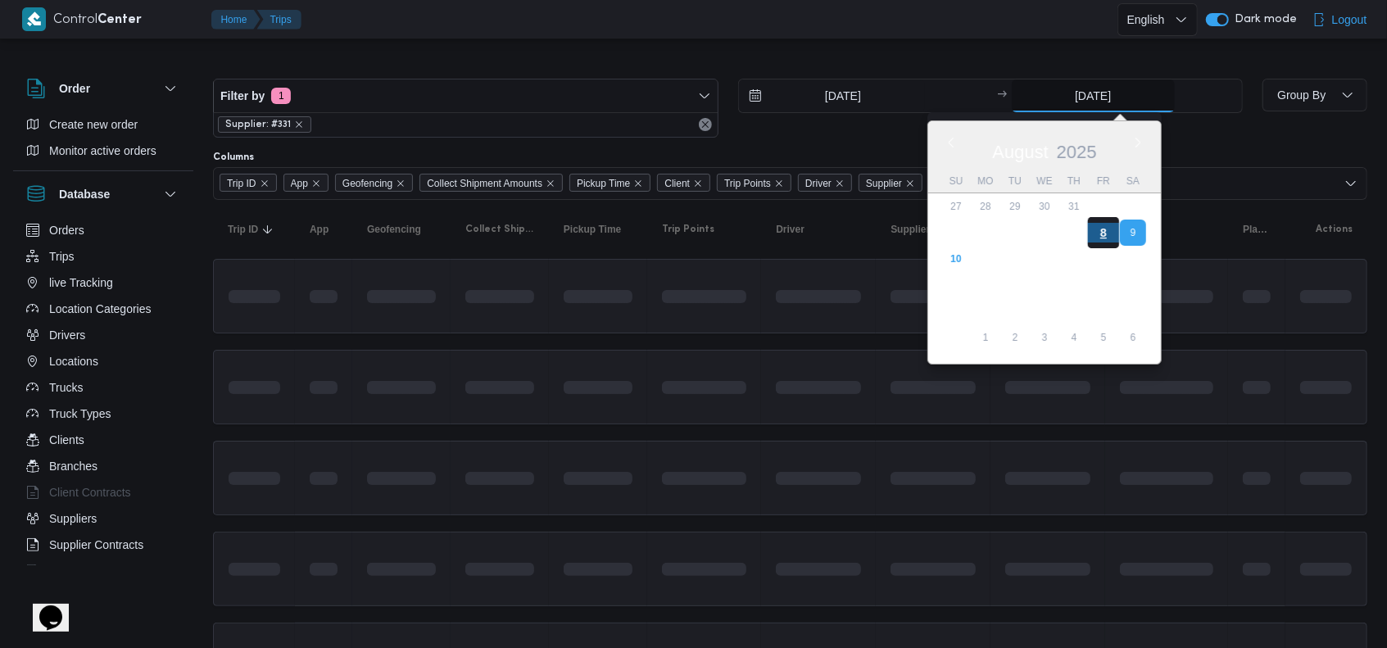
type input "8/8/2025"
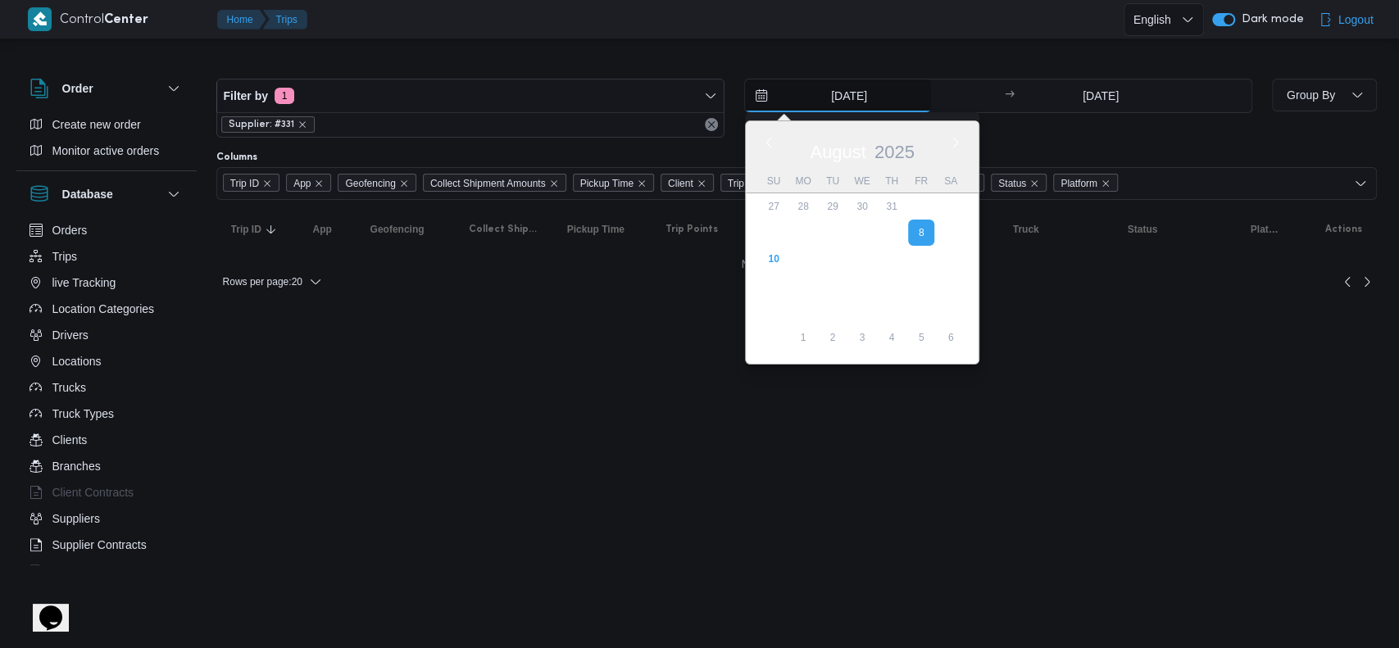
click at [865, 90] on input "8/8/2025" at bounding box center [838, 95] width 186 height 33
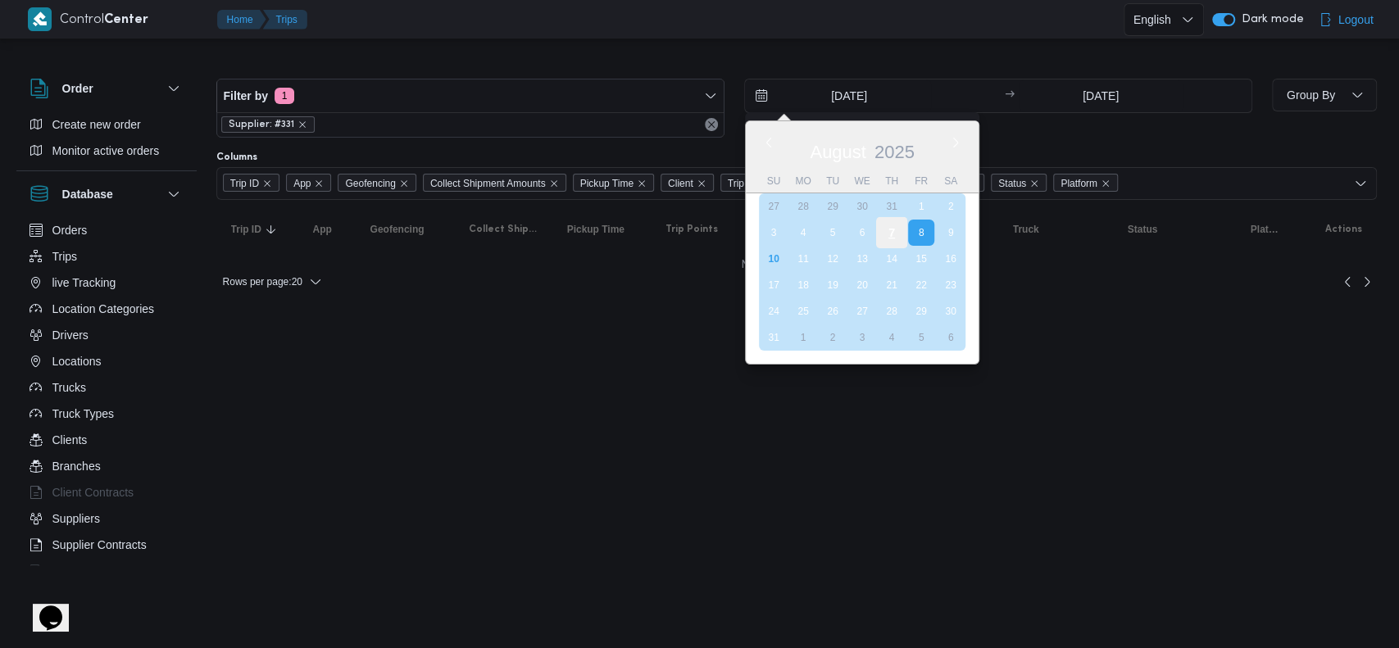
click at [896, 229] on div "7" at bounding box center [890, 232] width 31 height 31
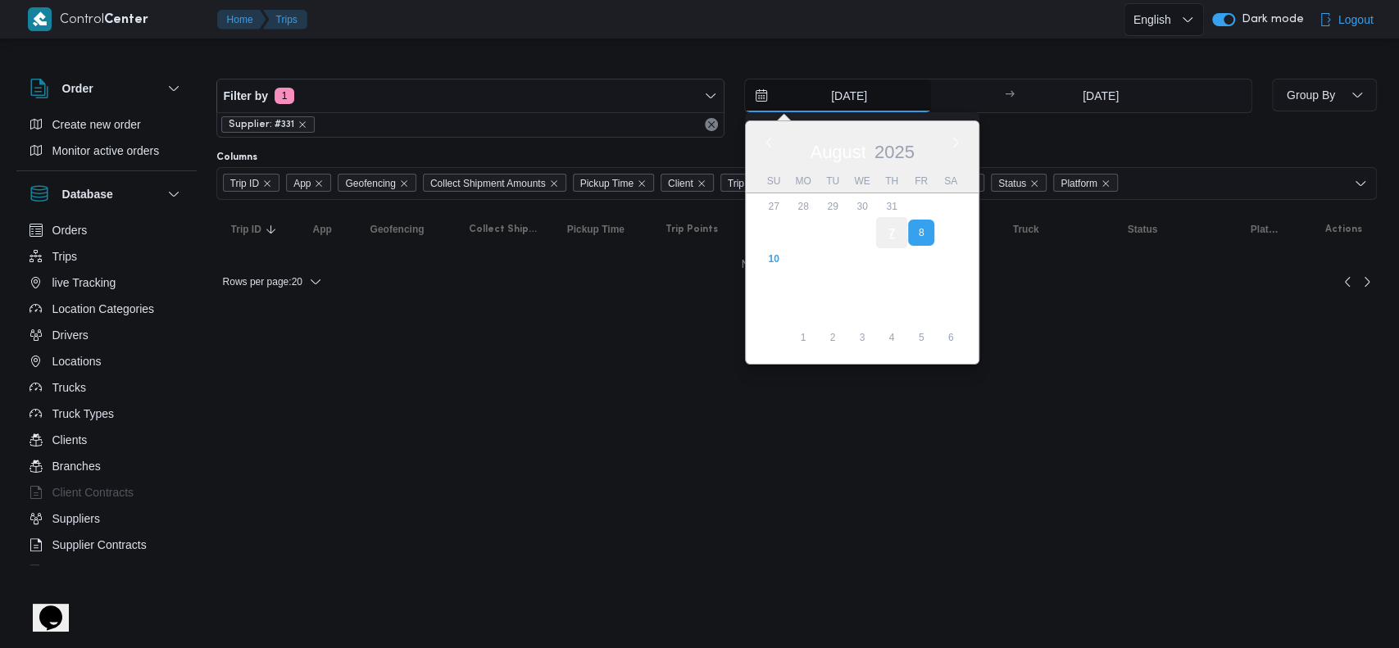
type input "7/8/2025"
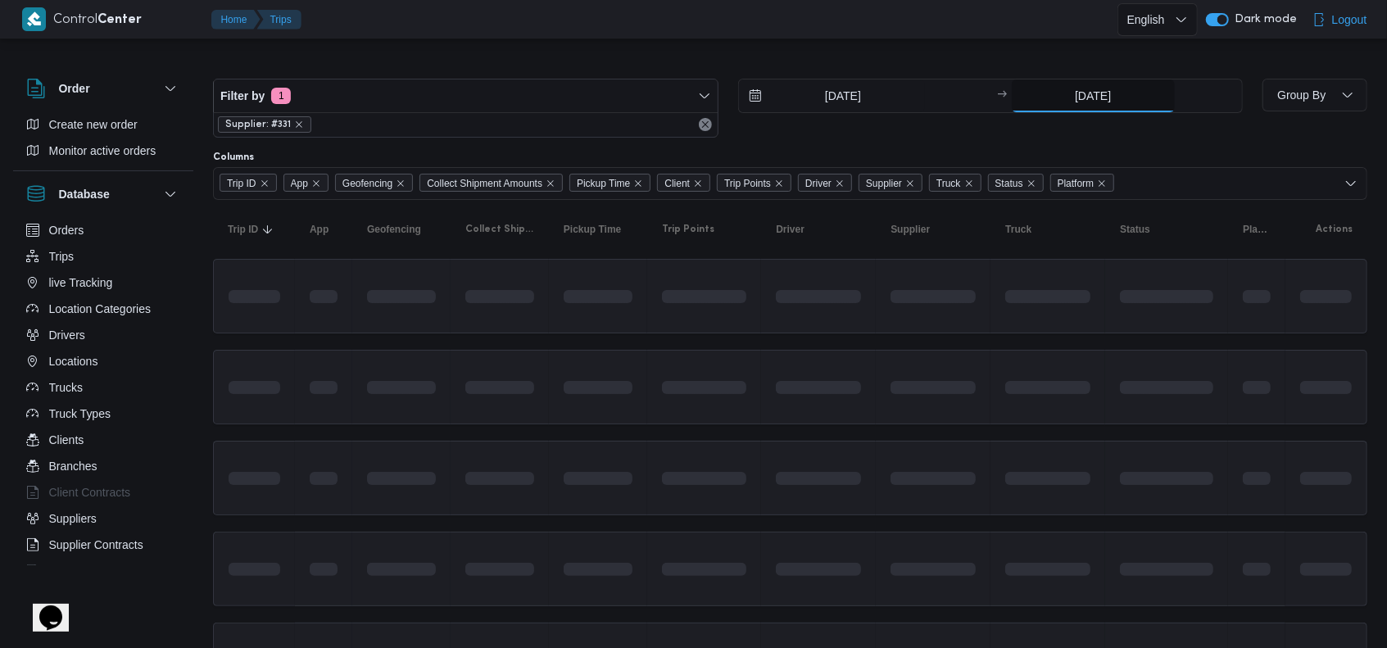
click at [1078, 101] on input "8/8/2025" at bounding box center [1093, 95] width 163 height 33
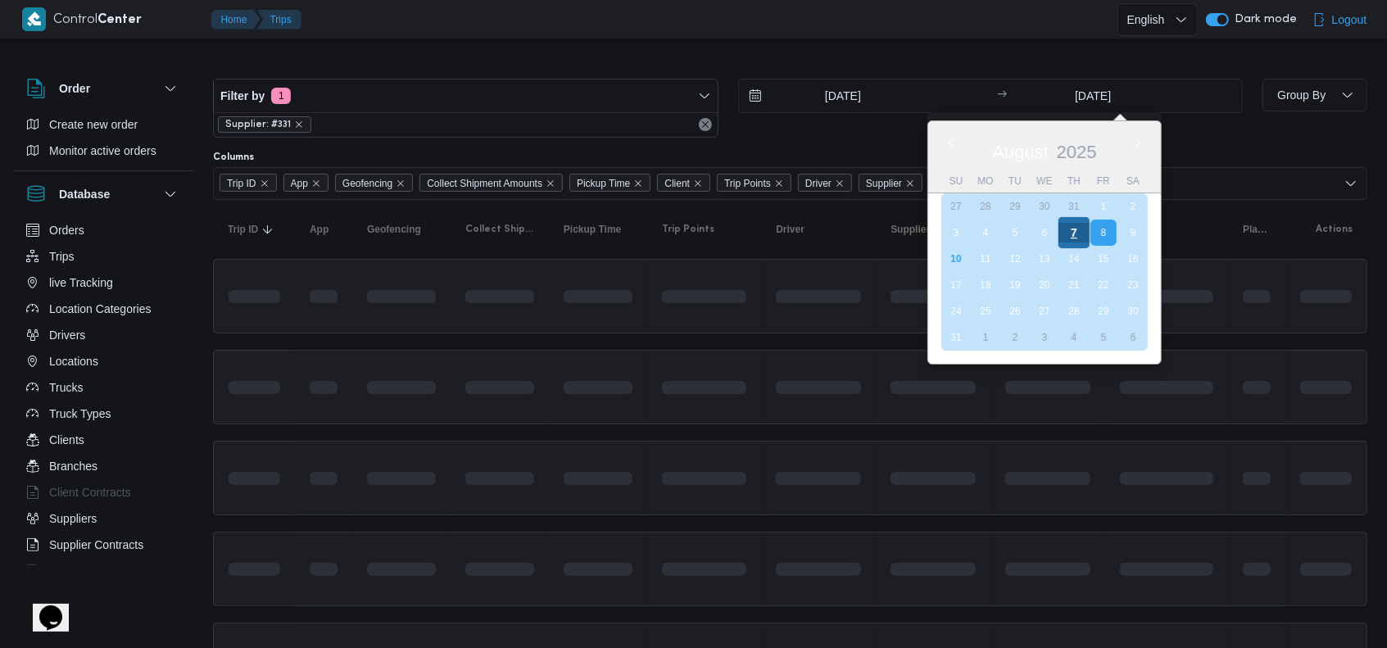
click at [1067, 237] on div "7" at bounding box center [1074, 232] width 31 height 31
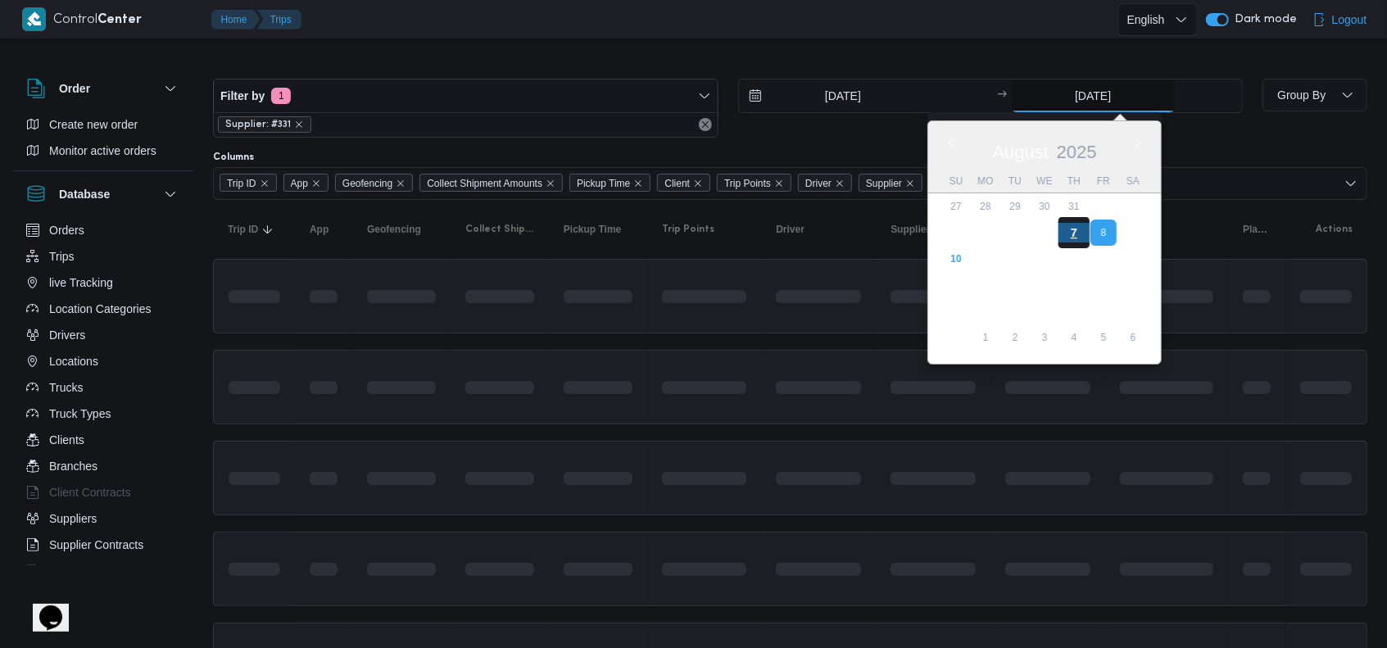
type input "7/8/2025"
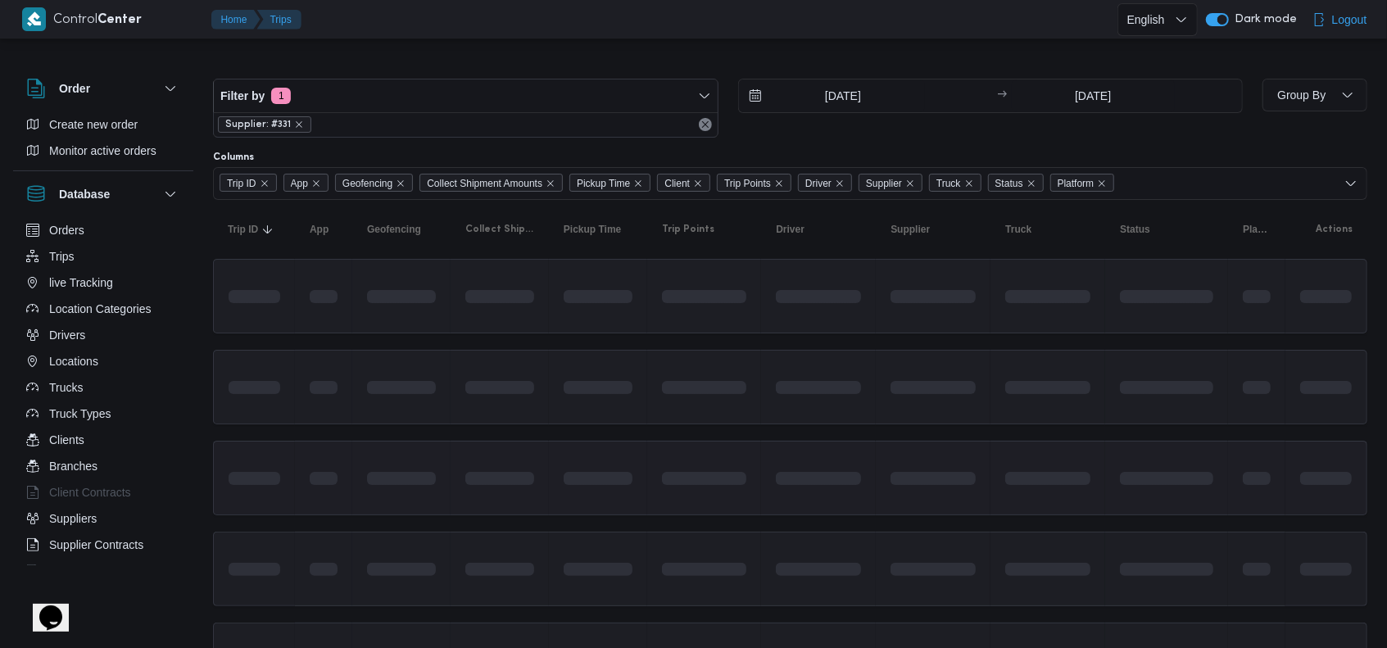
click at [965, 501] on td at bounding box center [933, 478] width 115 height 75
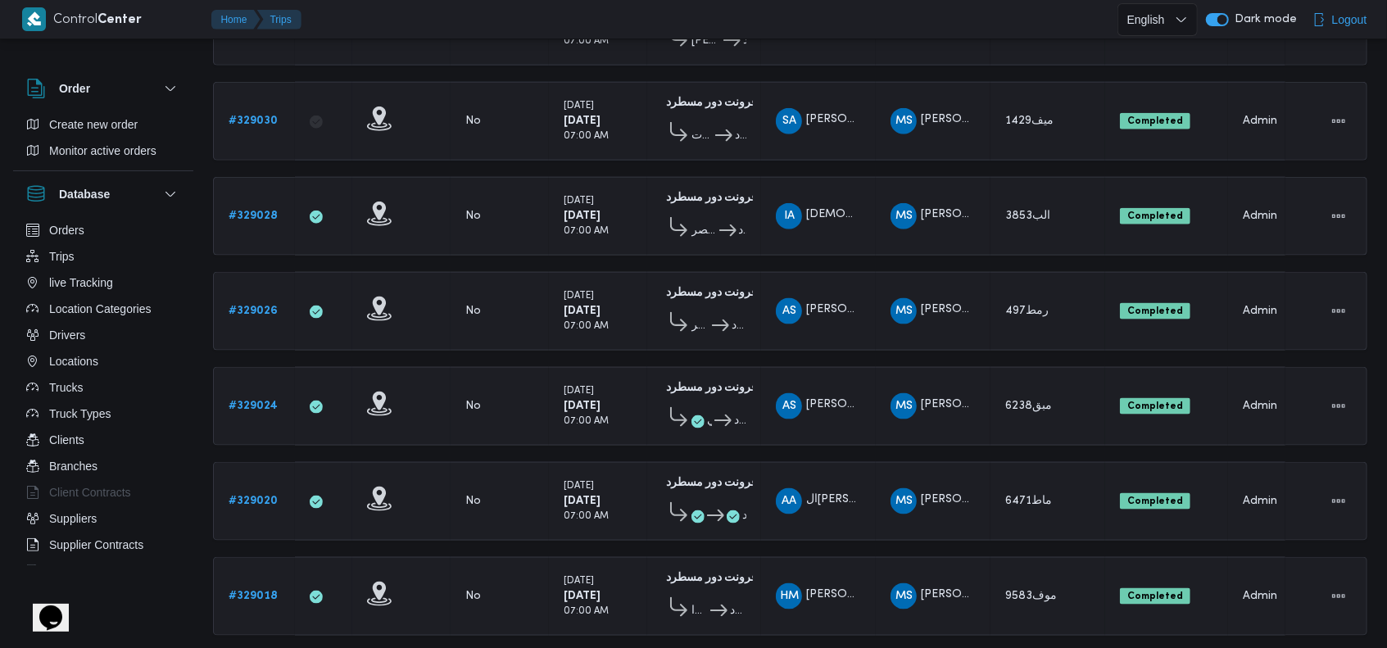
scroll to position [1321, 0]
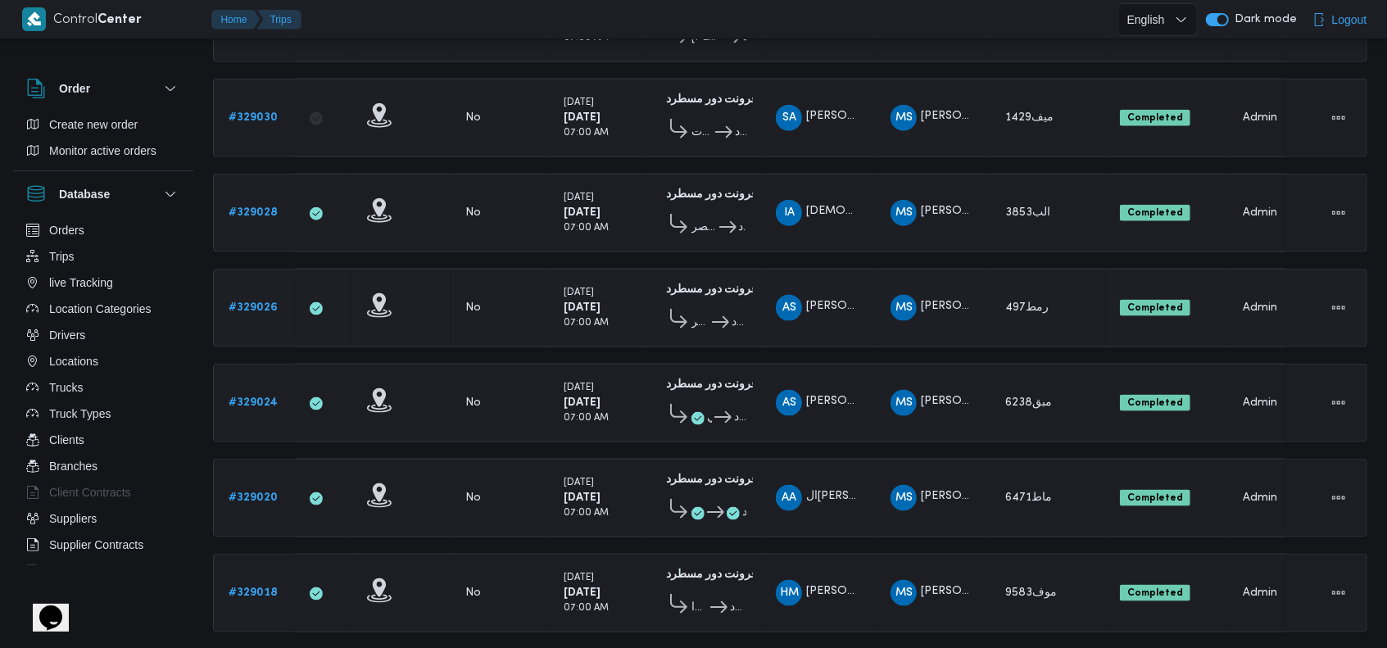
click at [270, 302] on b "# 329026" at bounding box center [253, 307] width 49 height 11
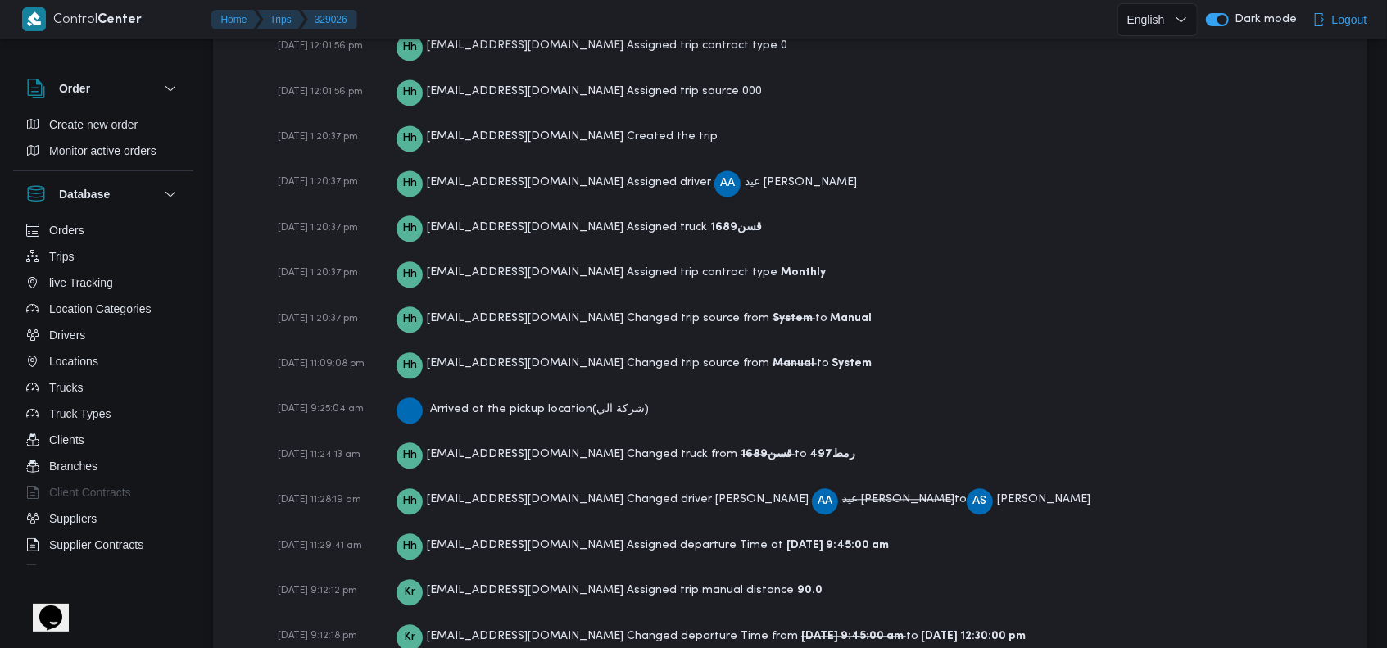
scroll to position [2411, 0]
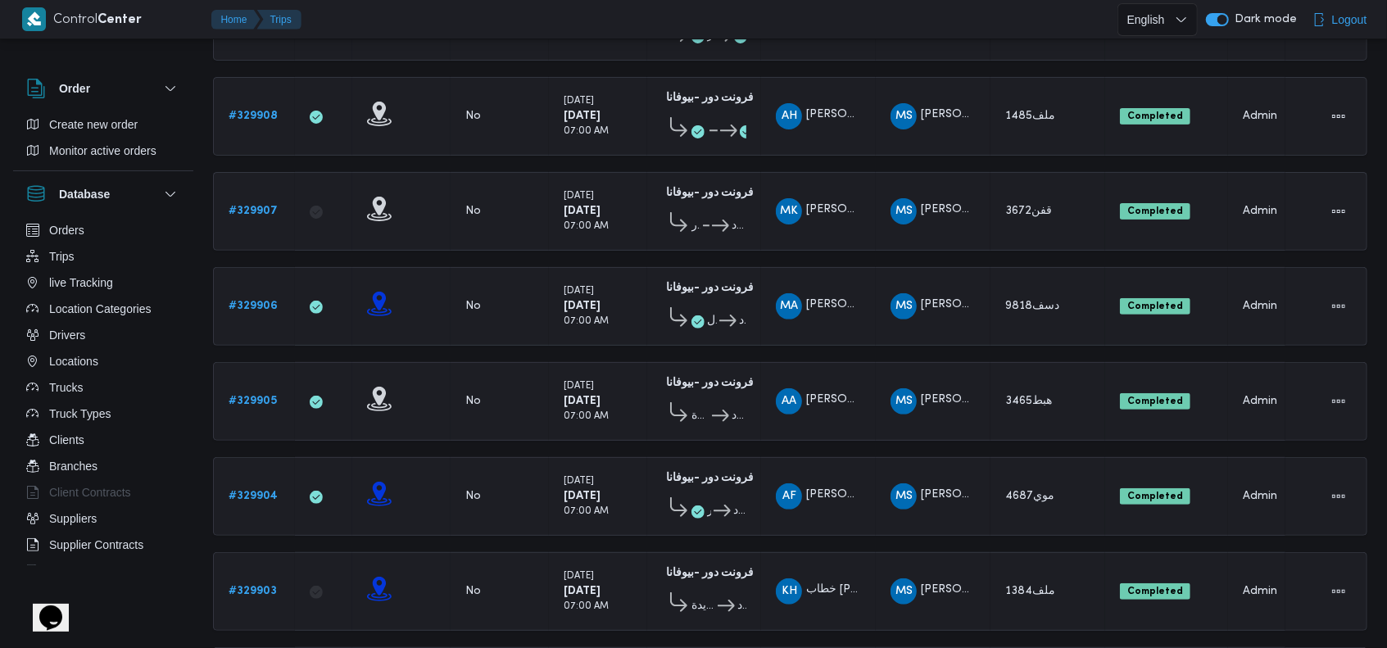
scroll to position [163, 0]
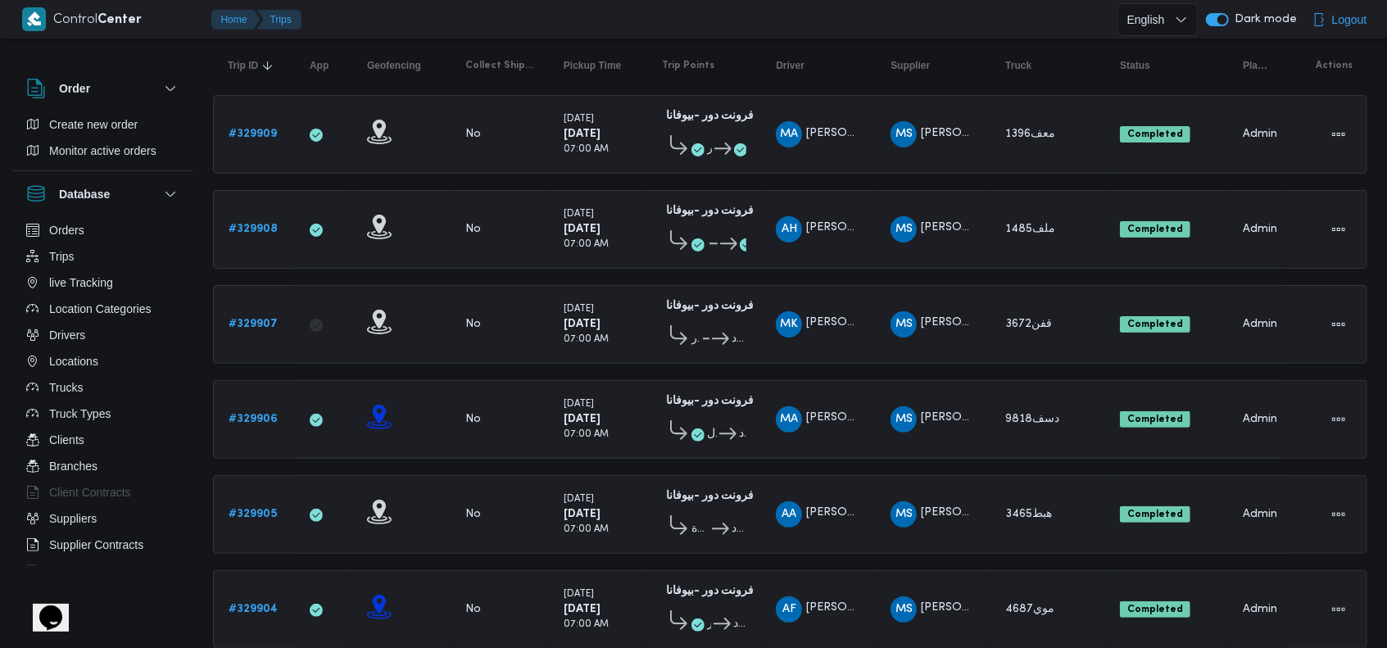
click at [830, 380] on td "Driver MA محمد احمد عبدالفتاح محمد" at bounding box center [818, 419] width 115 height 79
